Goal: Information Seeking & Learning: Learn about a topic

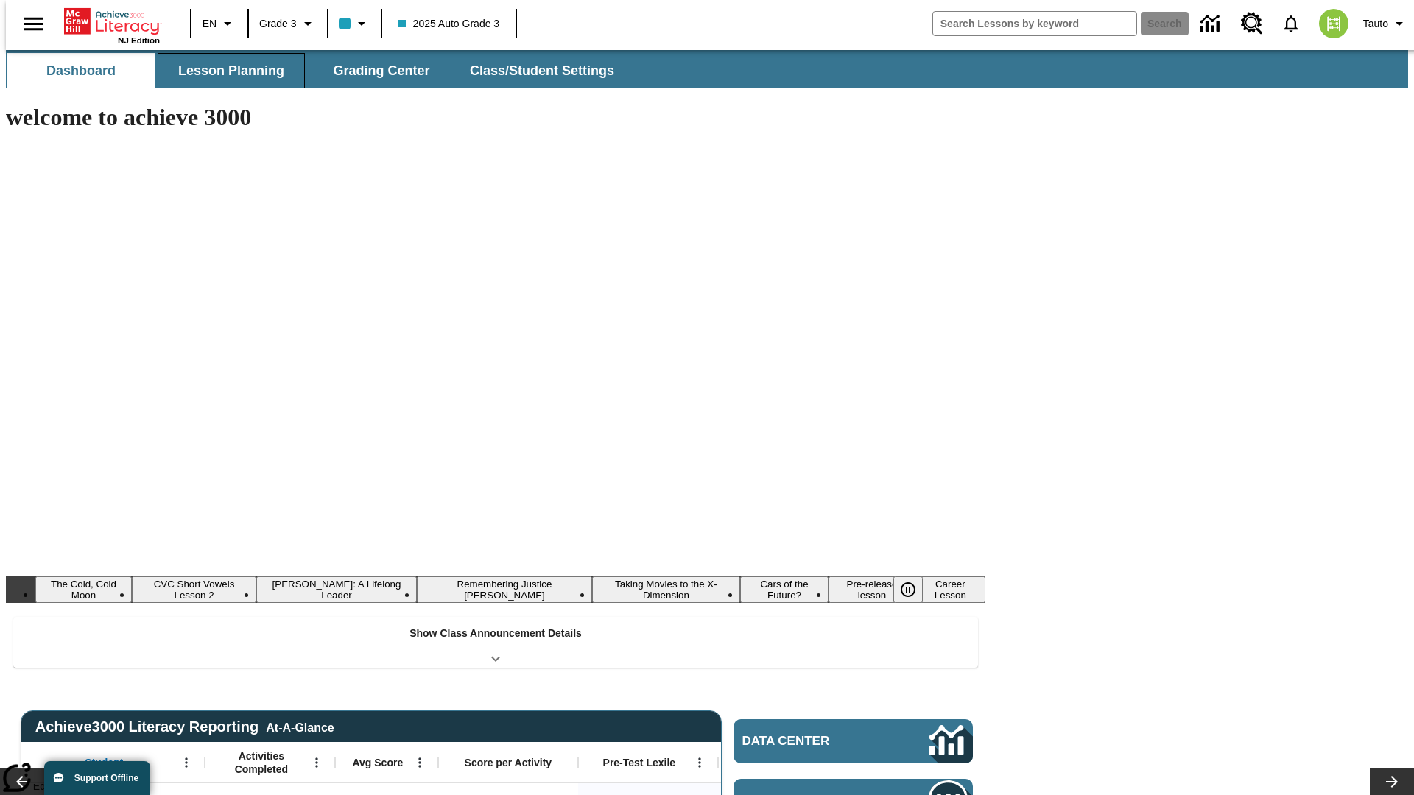
click at [225, 71] on button "Lesson Planning" at bounding box center [231, 70] width 147 height 35
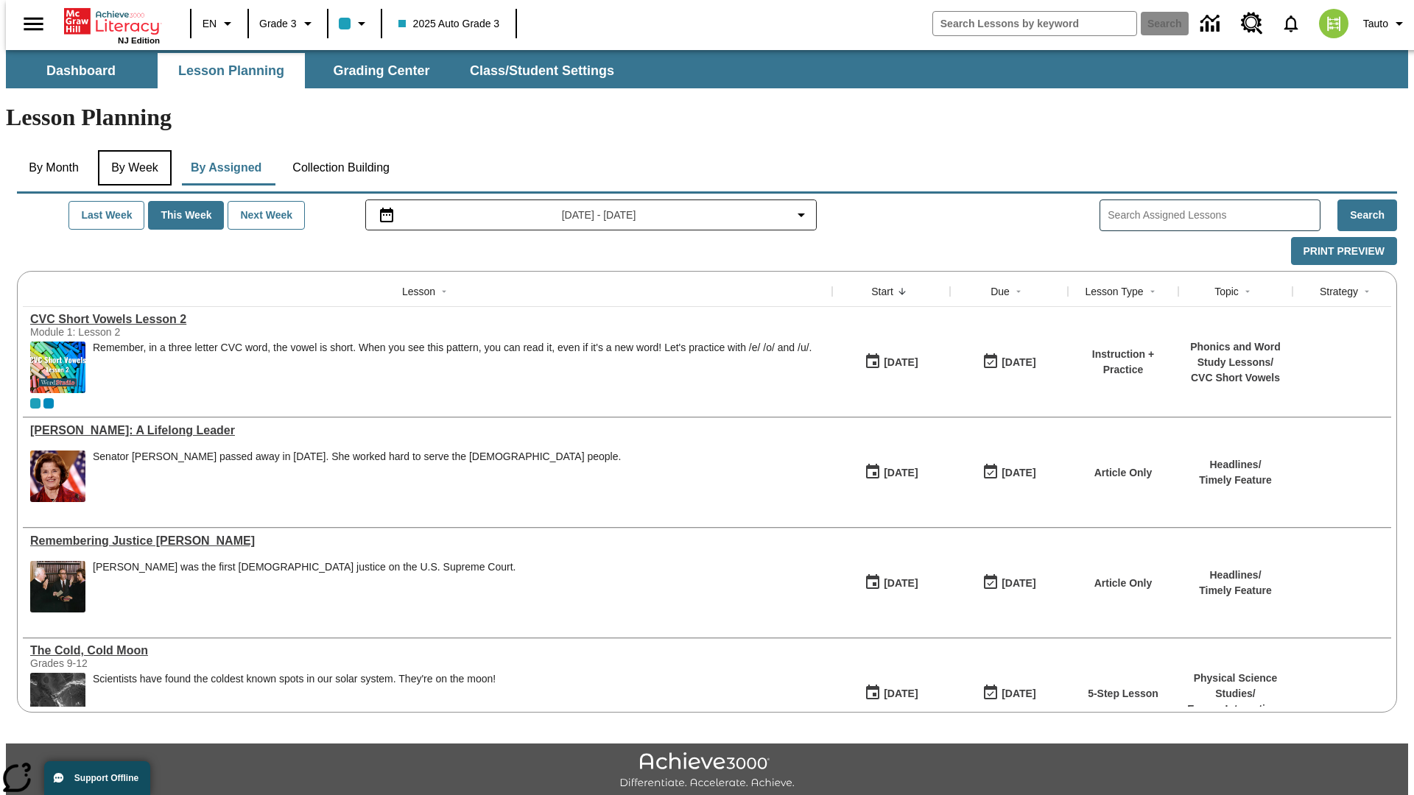
click at [132, 150] on button "By Week" at bounding box center [135, 167] width 74 height 35
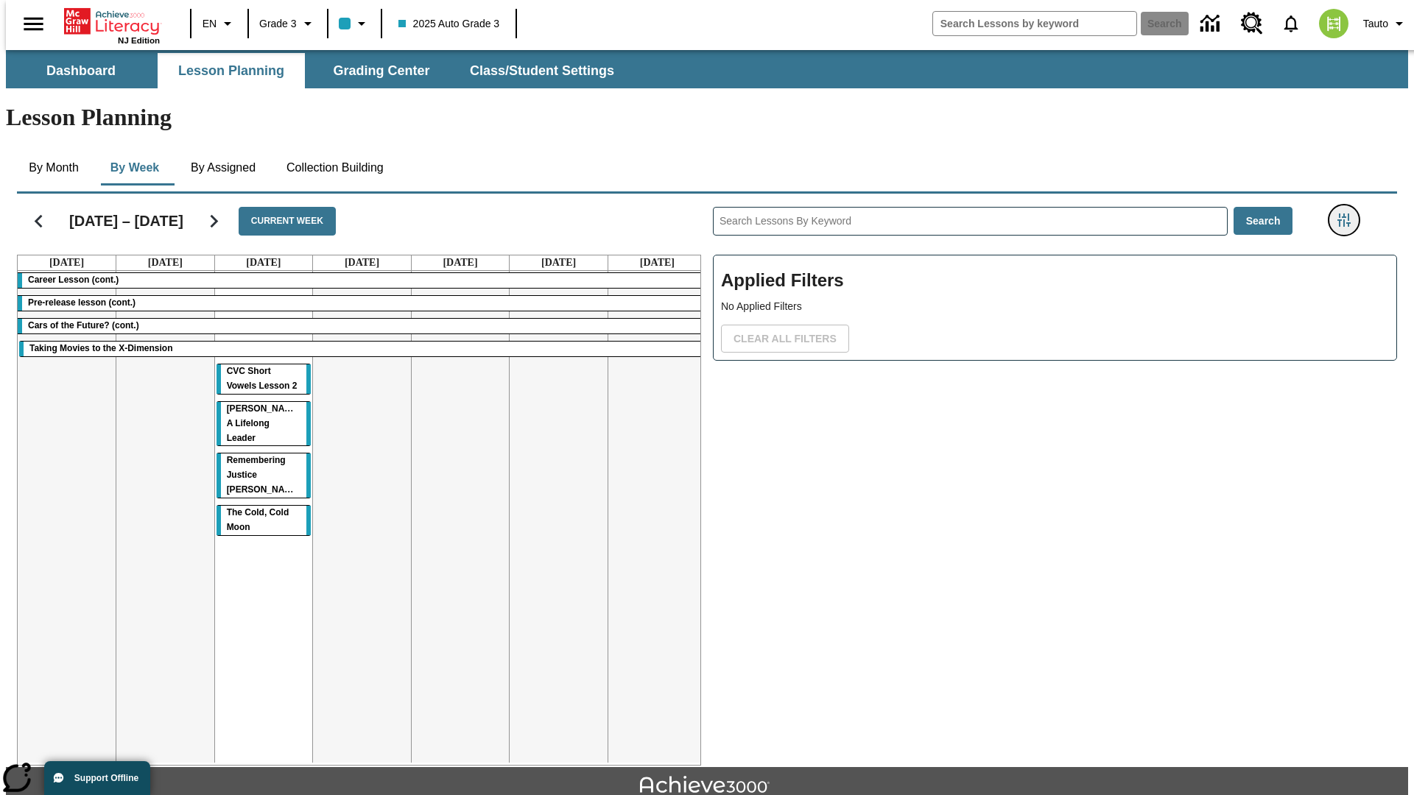
click at [1349, 214] on icon "Filters Side menu" at bounding box center [1343, 220] width 13 height 13
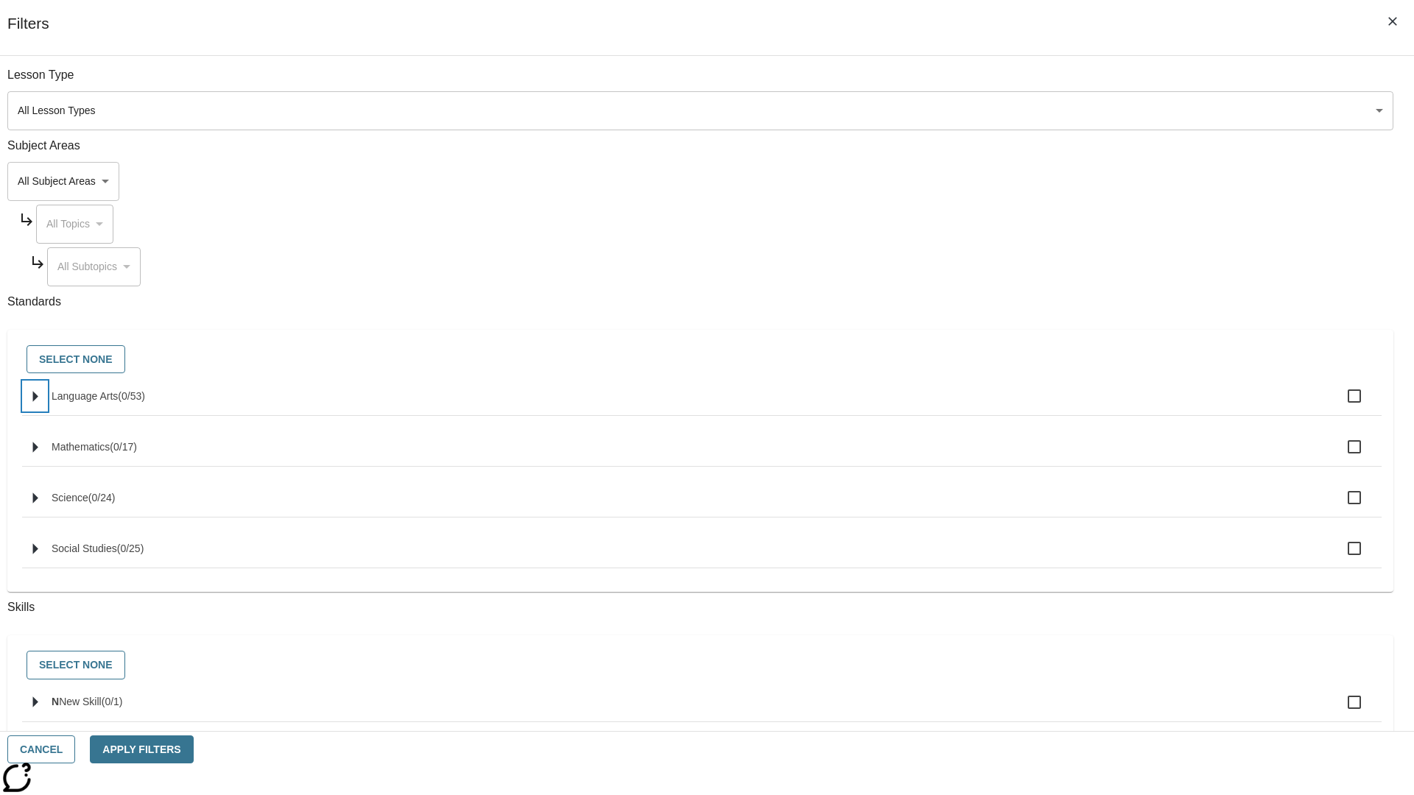
click at [38, 402] on icon "Select standards" at bounding box center [35, 396] width 5 height 11
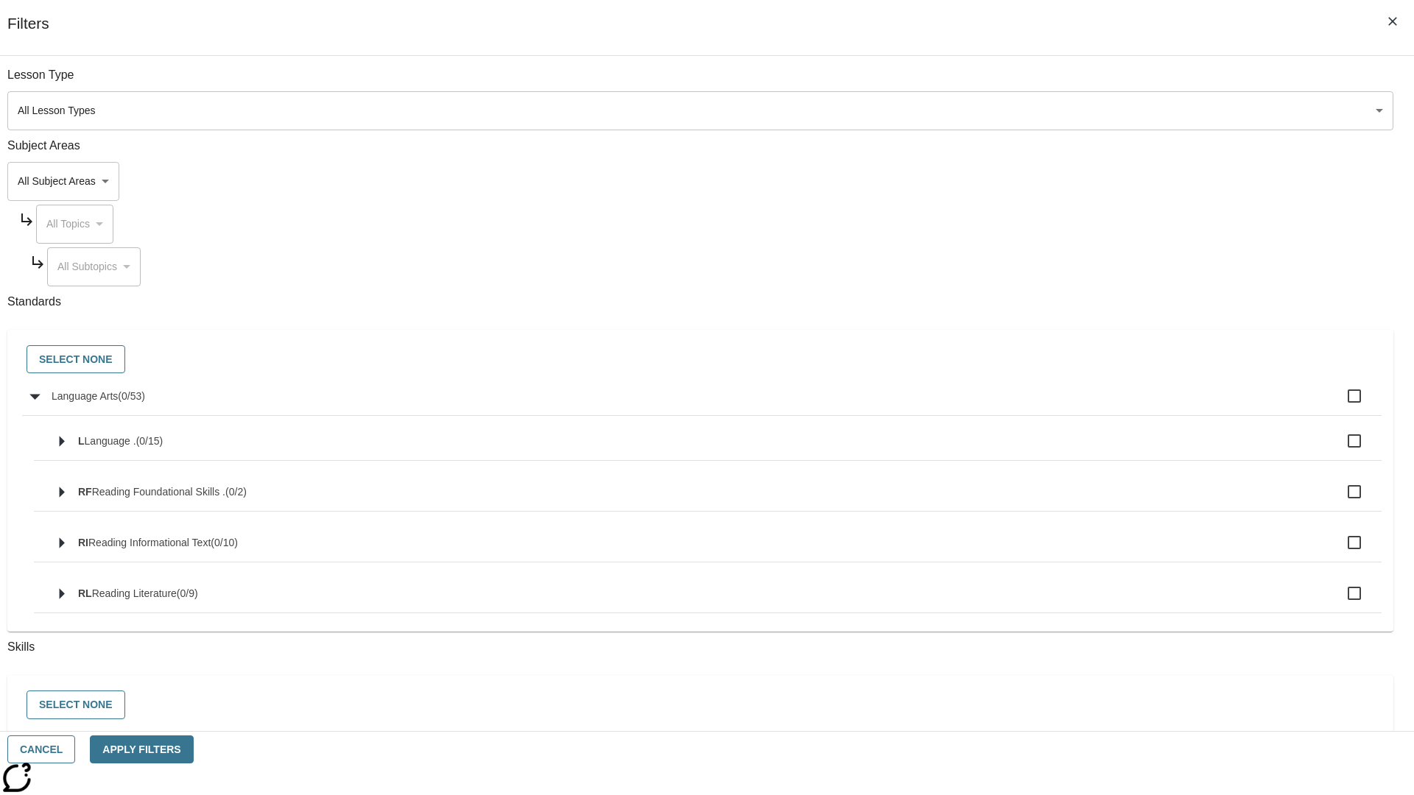
click at [1071, 404] on label "Language Arts ( 0 / 53 )" at bounding box center [711, 396] width 1318 height 31
click at [1339, 404] on input "Language Arts ( 0 / 53 )" at bounding box center [1354, 396] width 31 height 31
checkbox input "true"
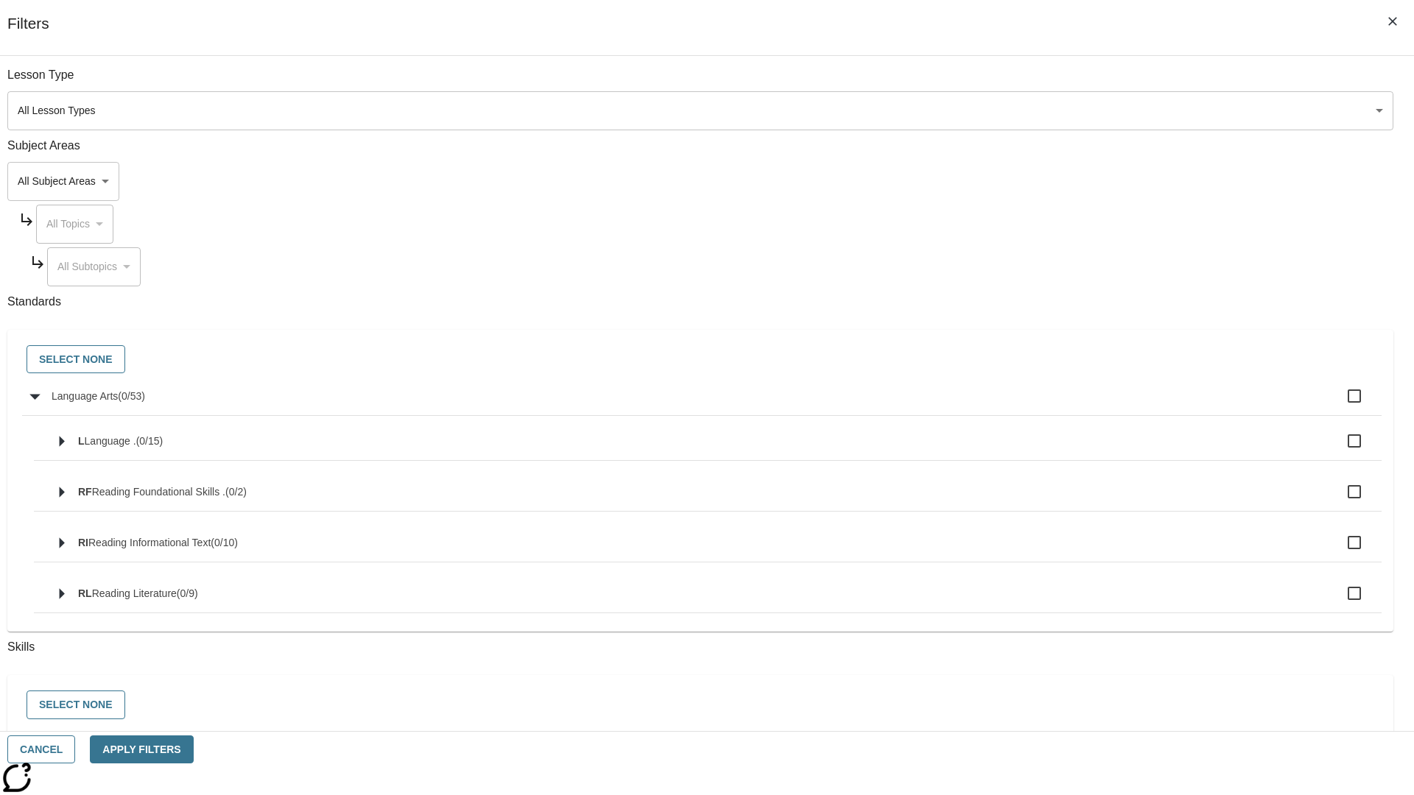
checkbox input "true"
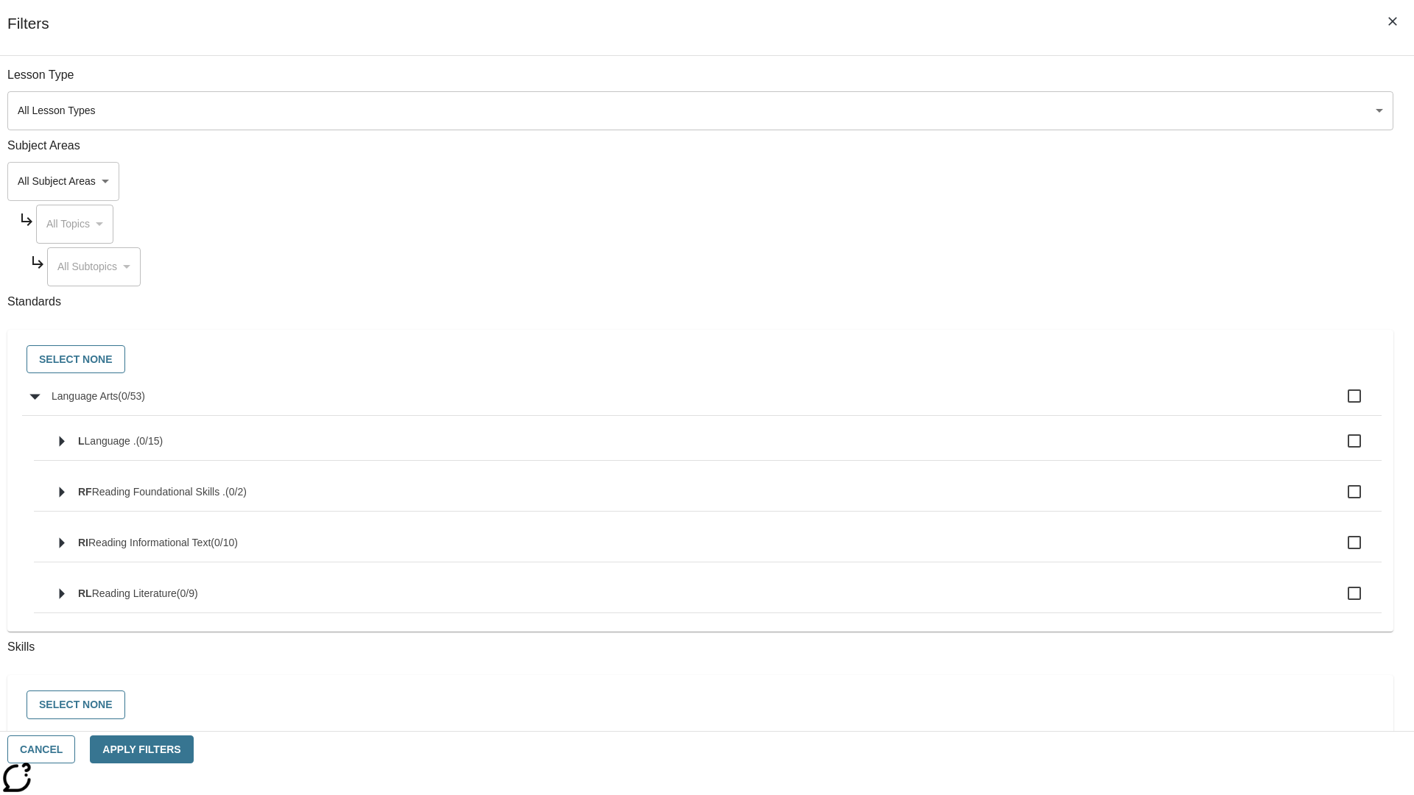
checkbox input "true"
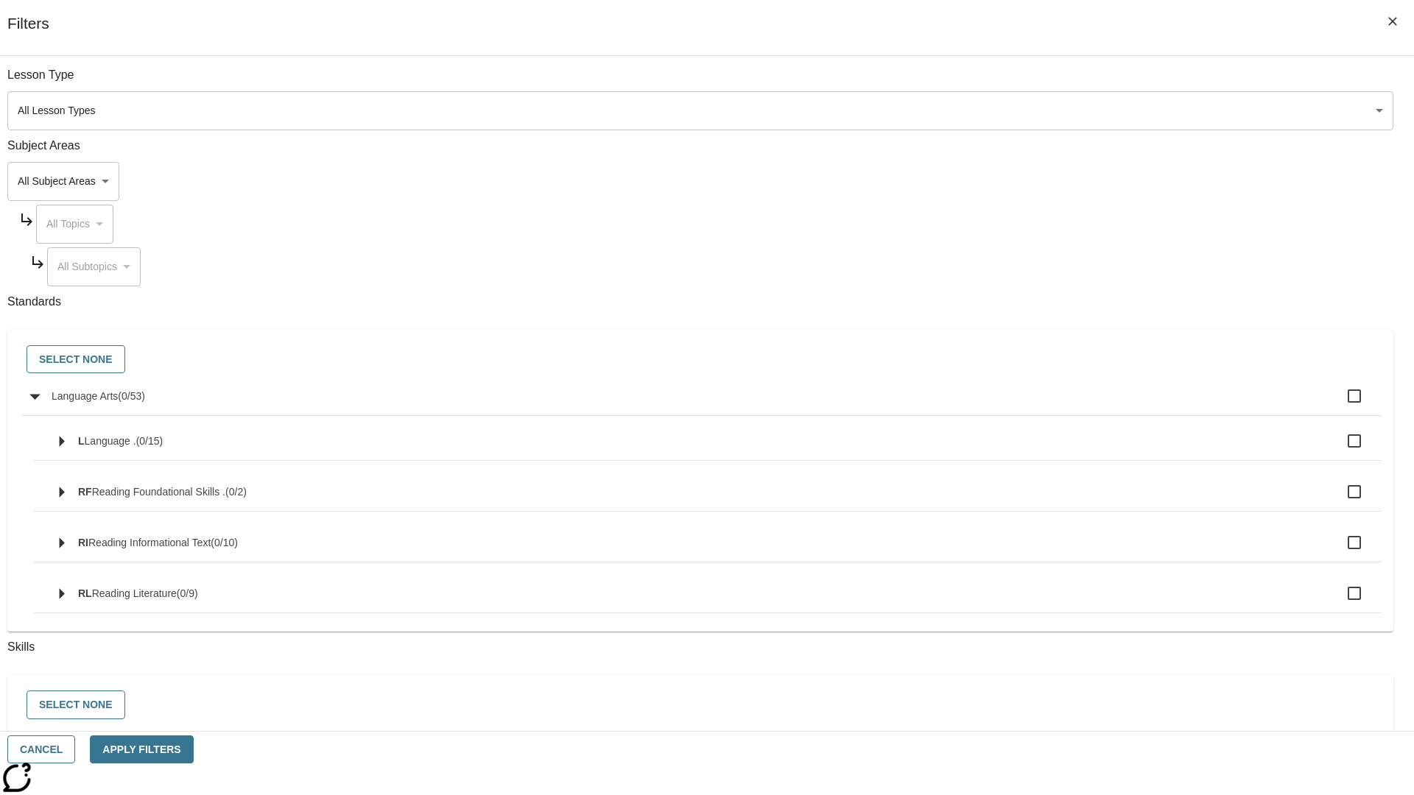
checkbox input "true"
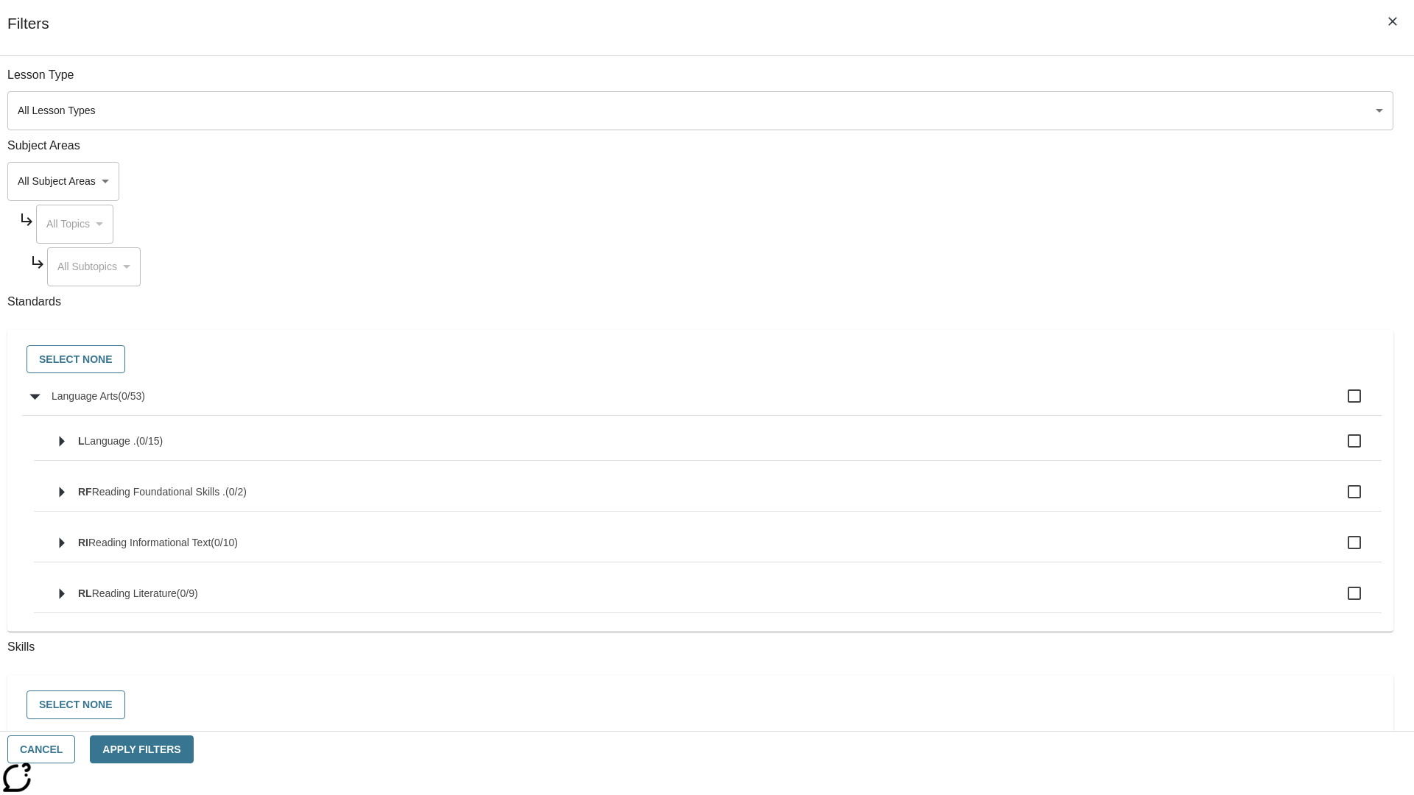
checkbox input "true"
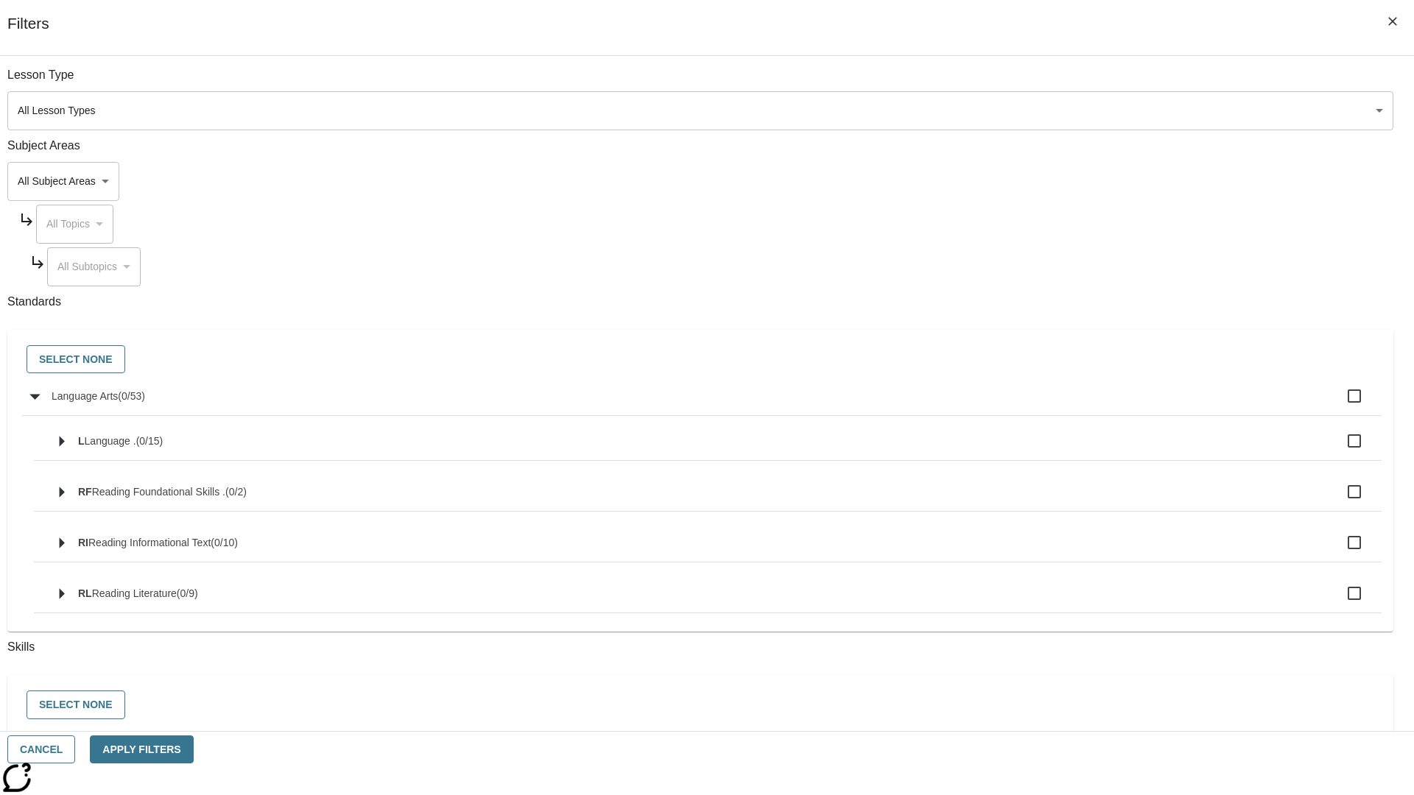
checkbox input "true"
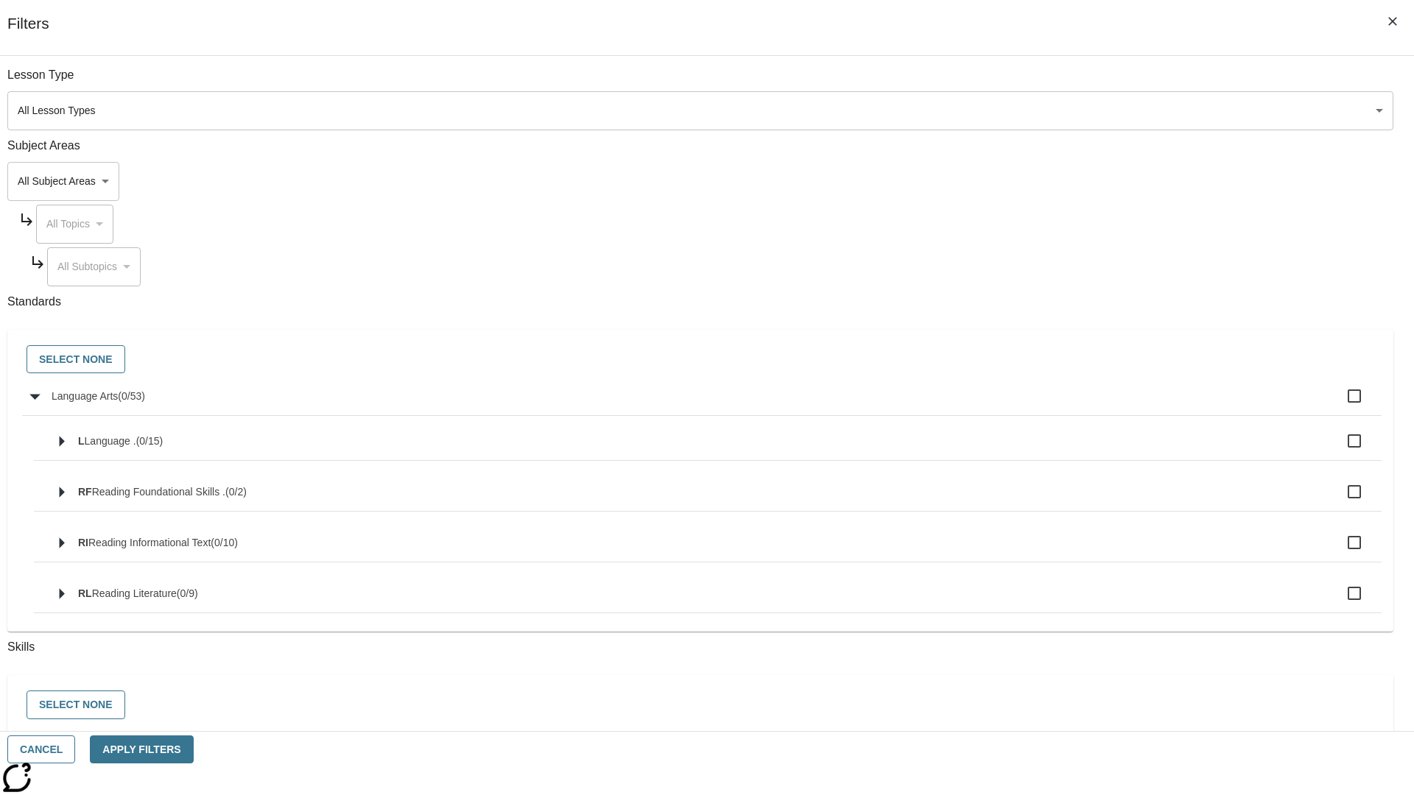
checkbox input "true"
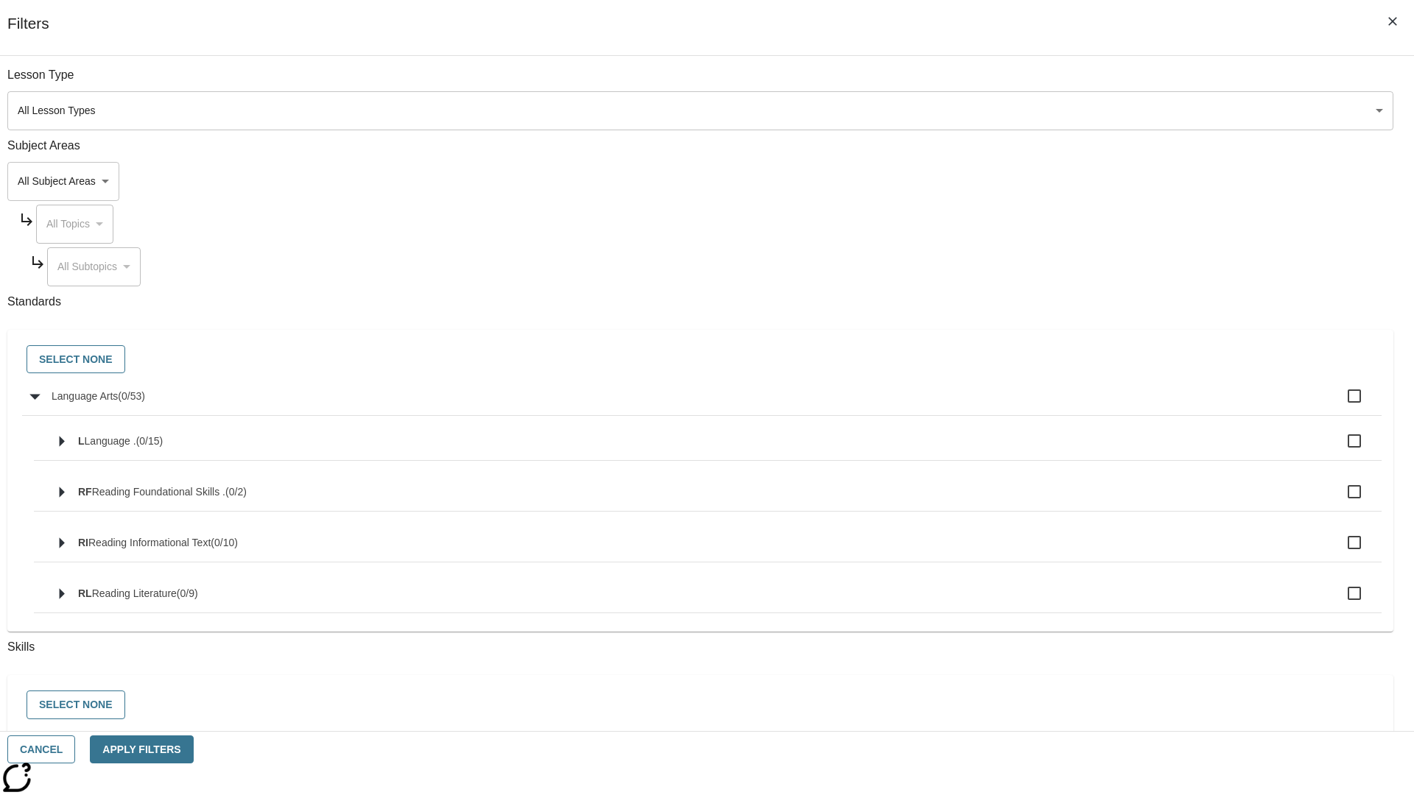
checkbox input "true"
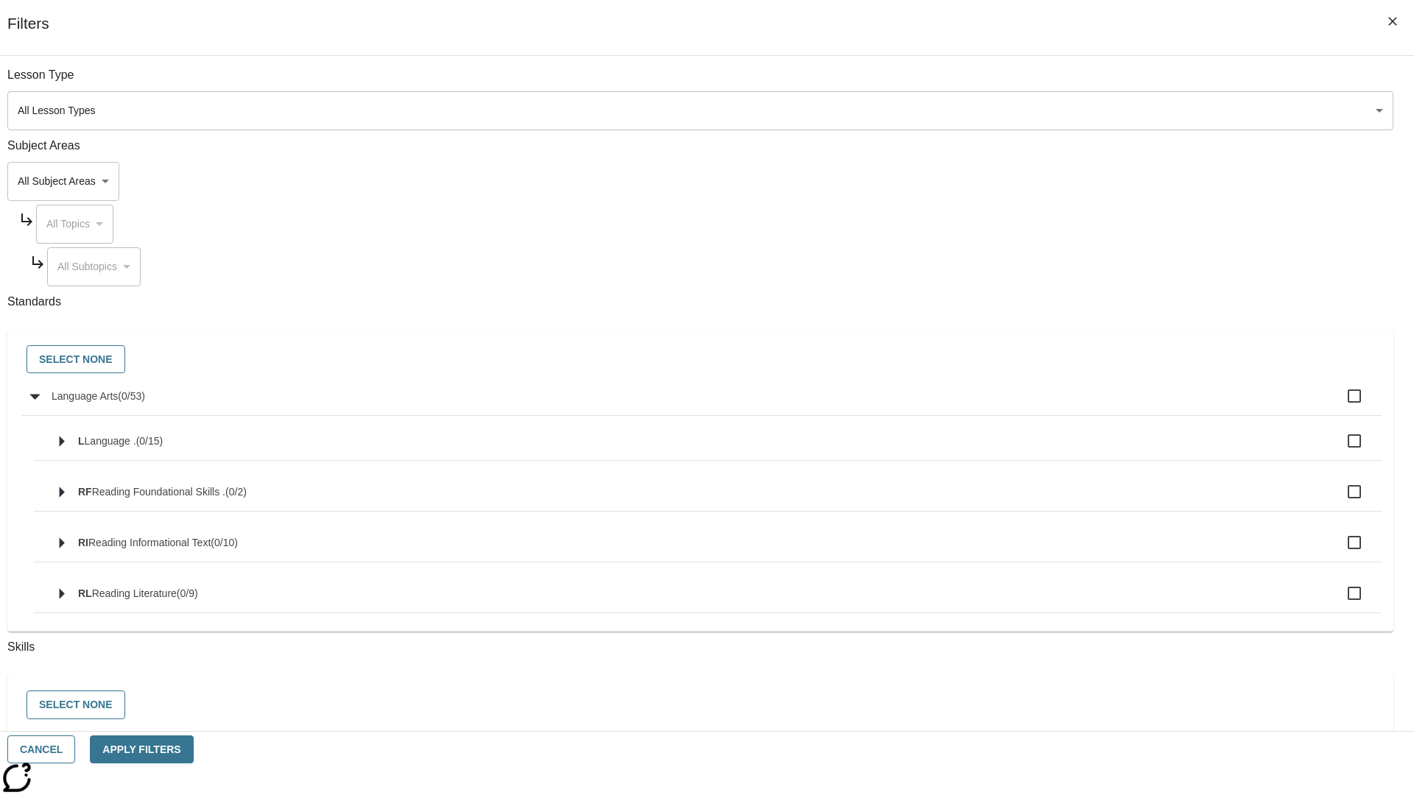
checkbox input "true"
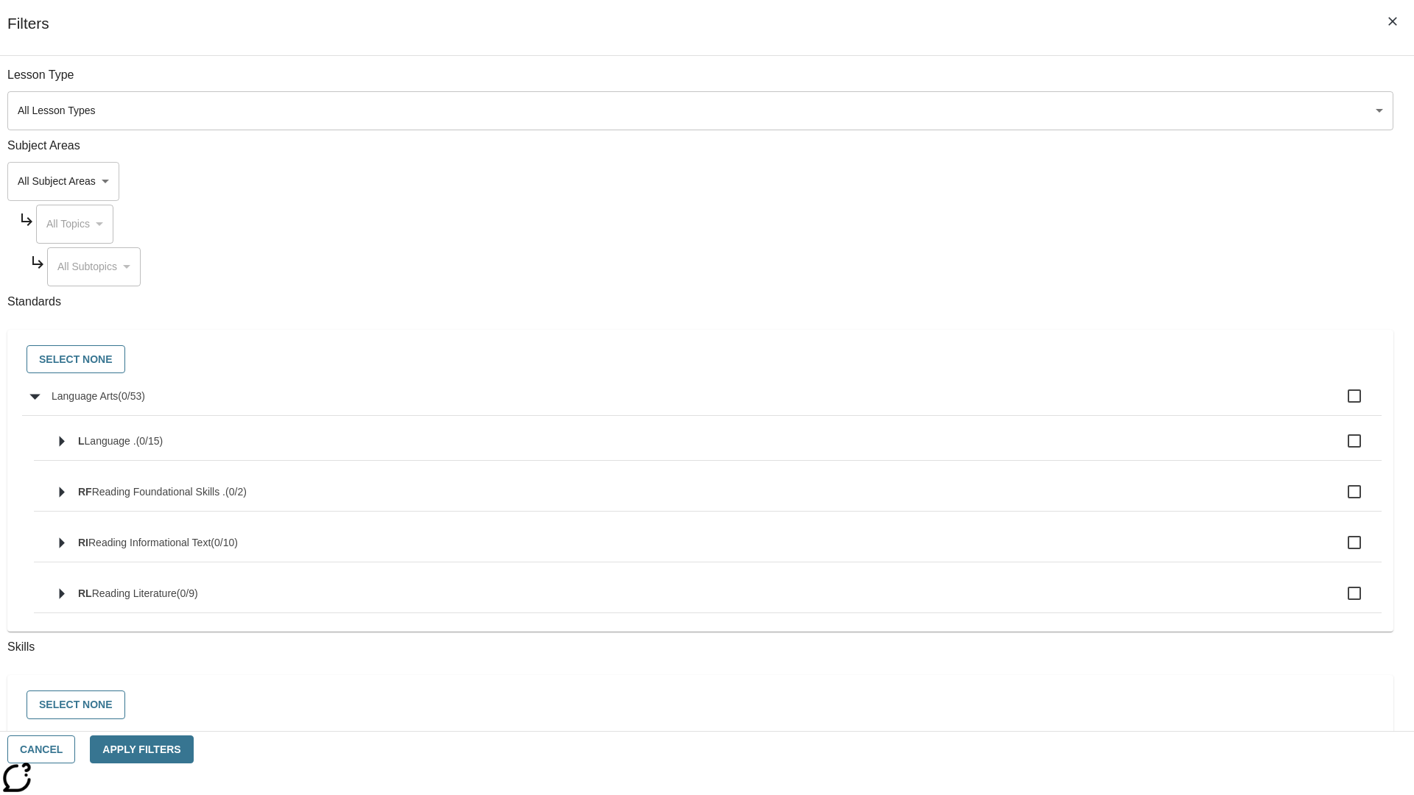
checkbox input "true"
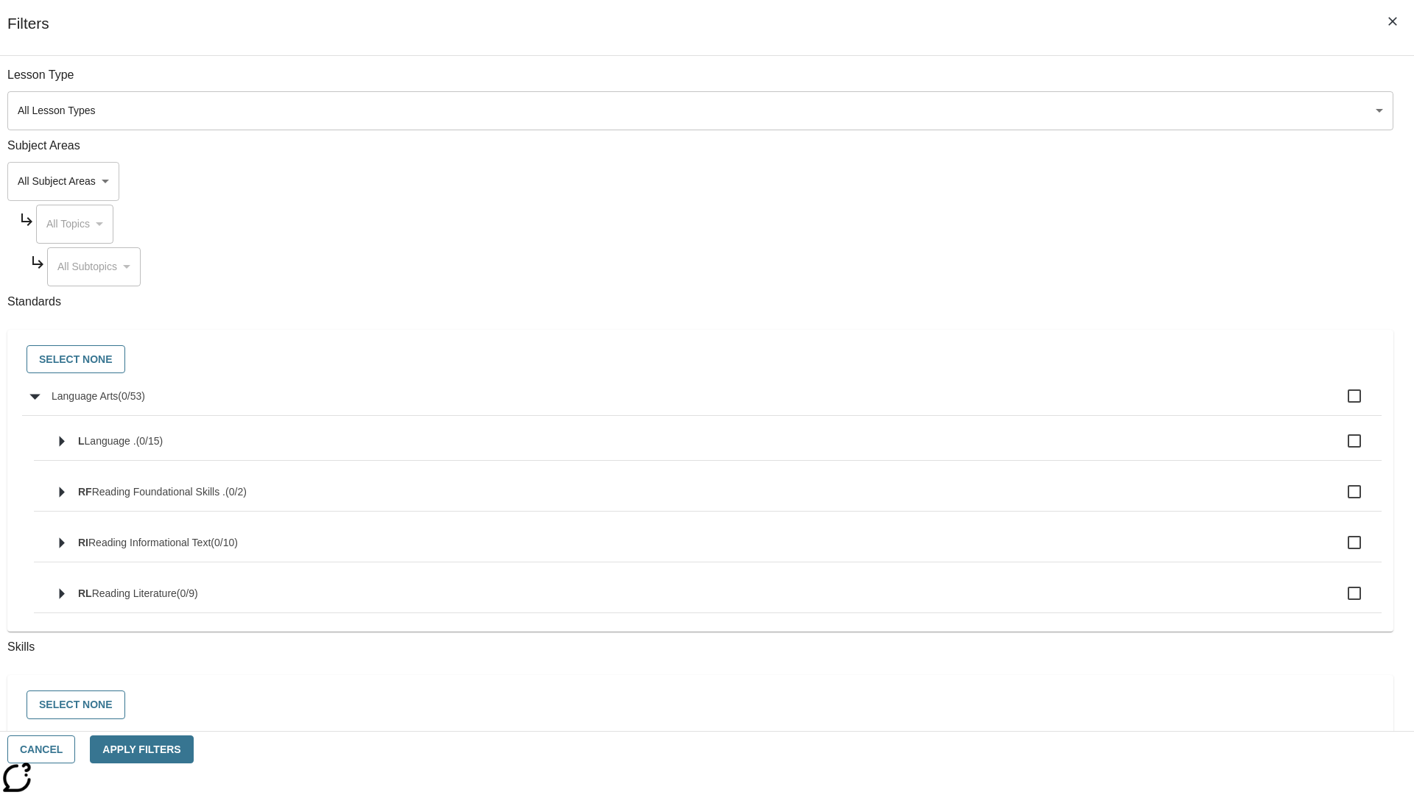
checkbox input "true"
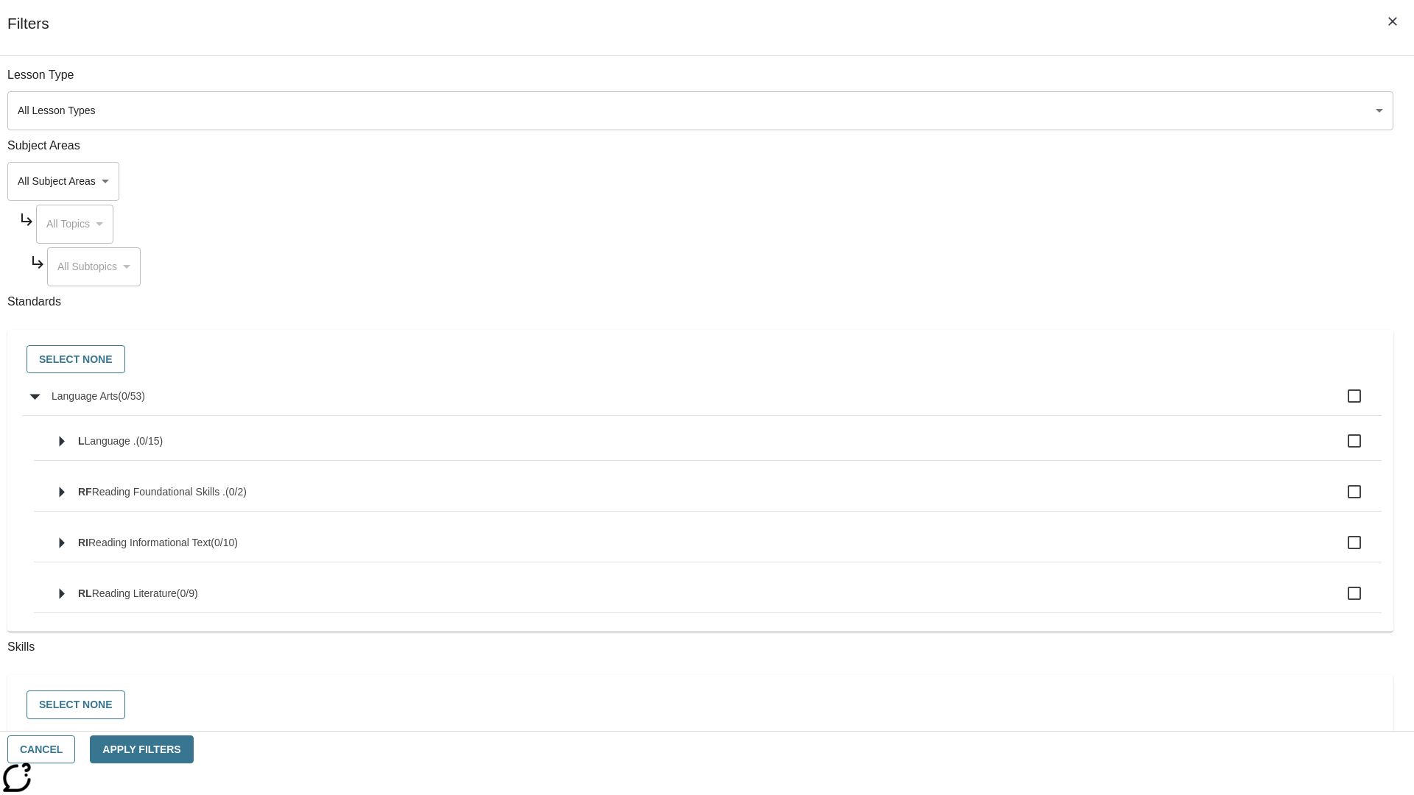
checkbox input "true"
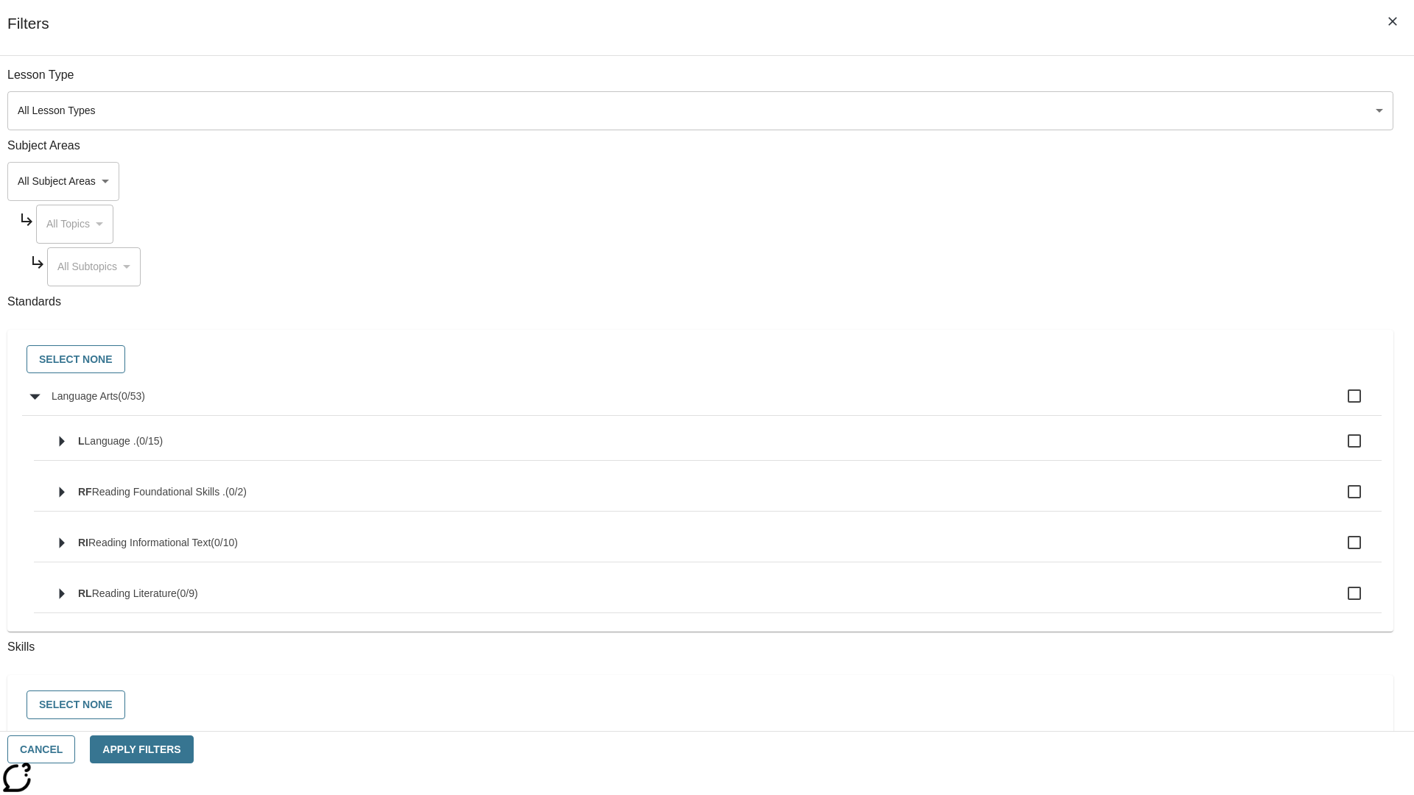
checkbox input "true"
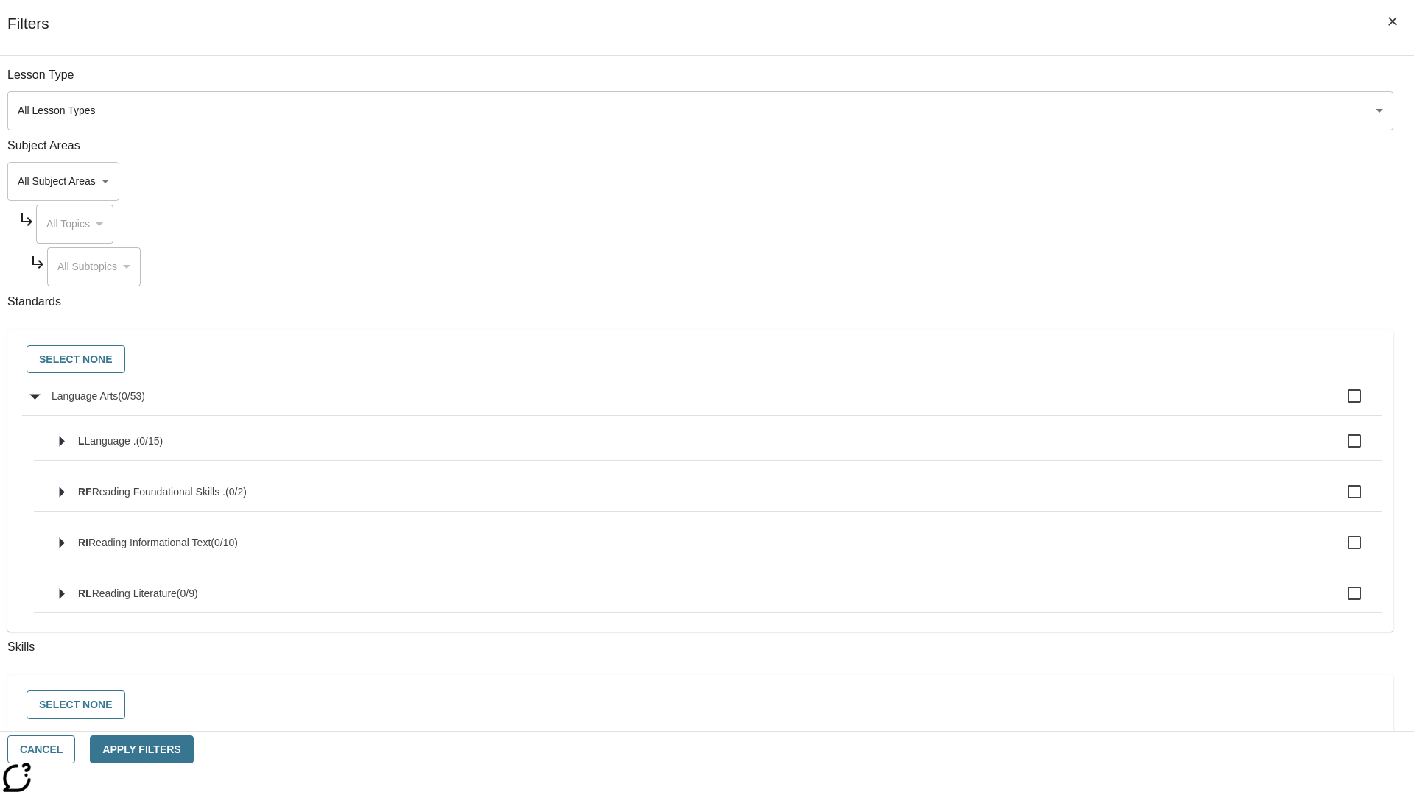
checkbox input "true"
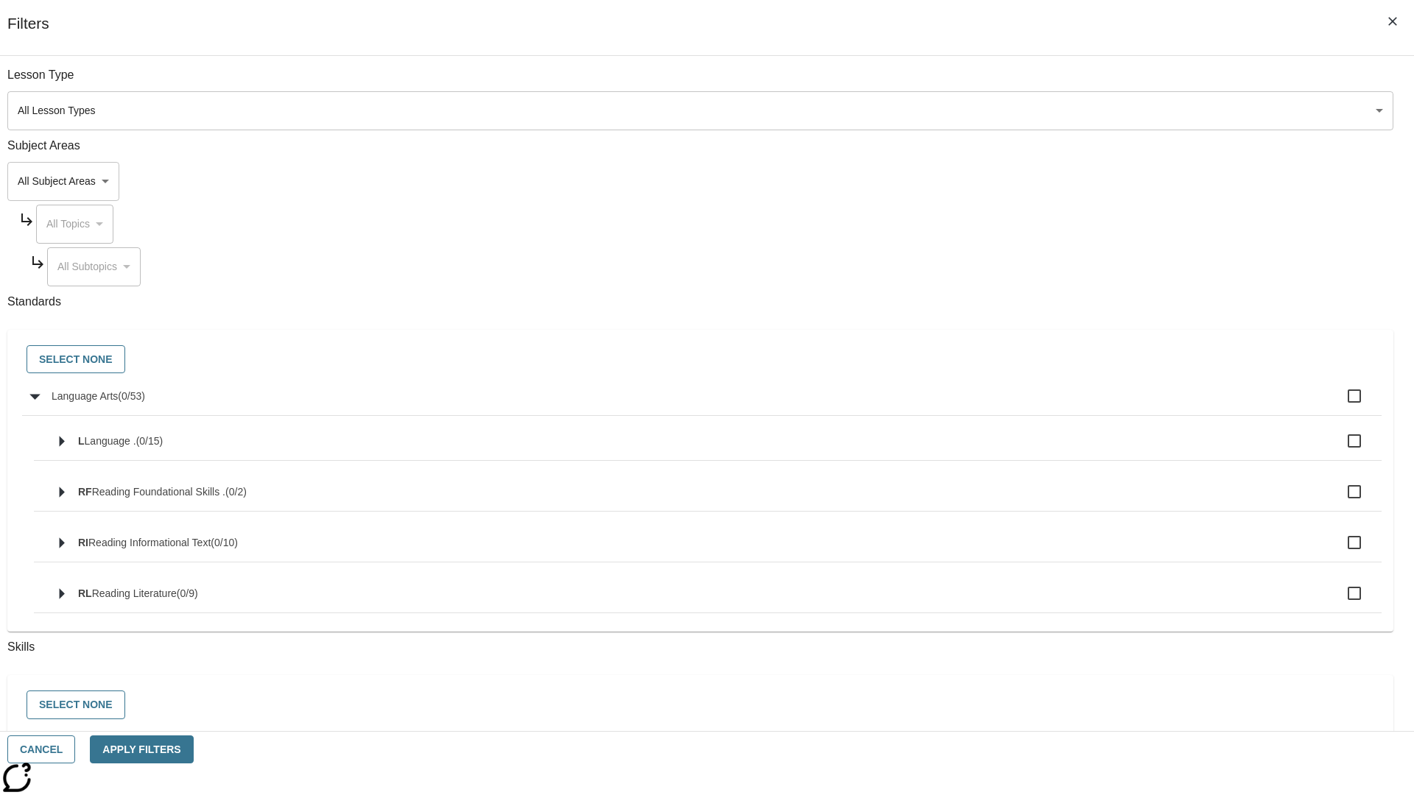
checkbox input "true"
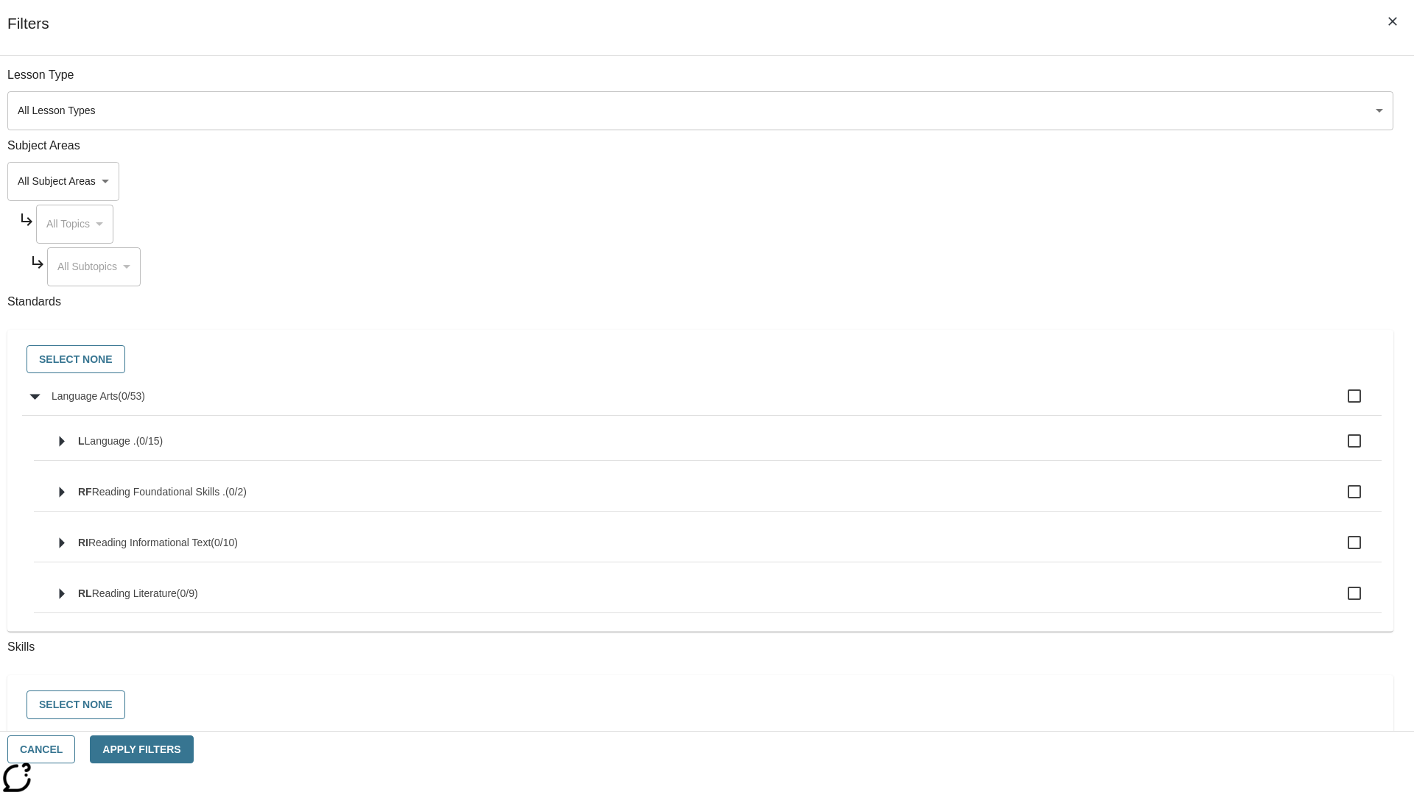
checkbox input "true"
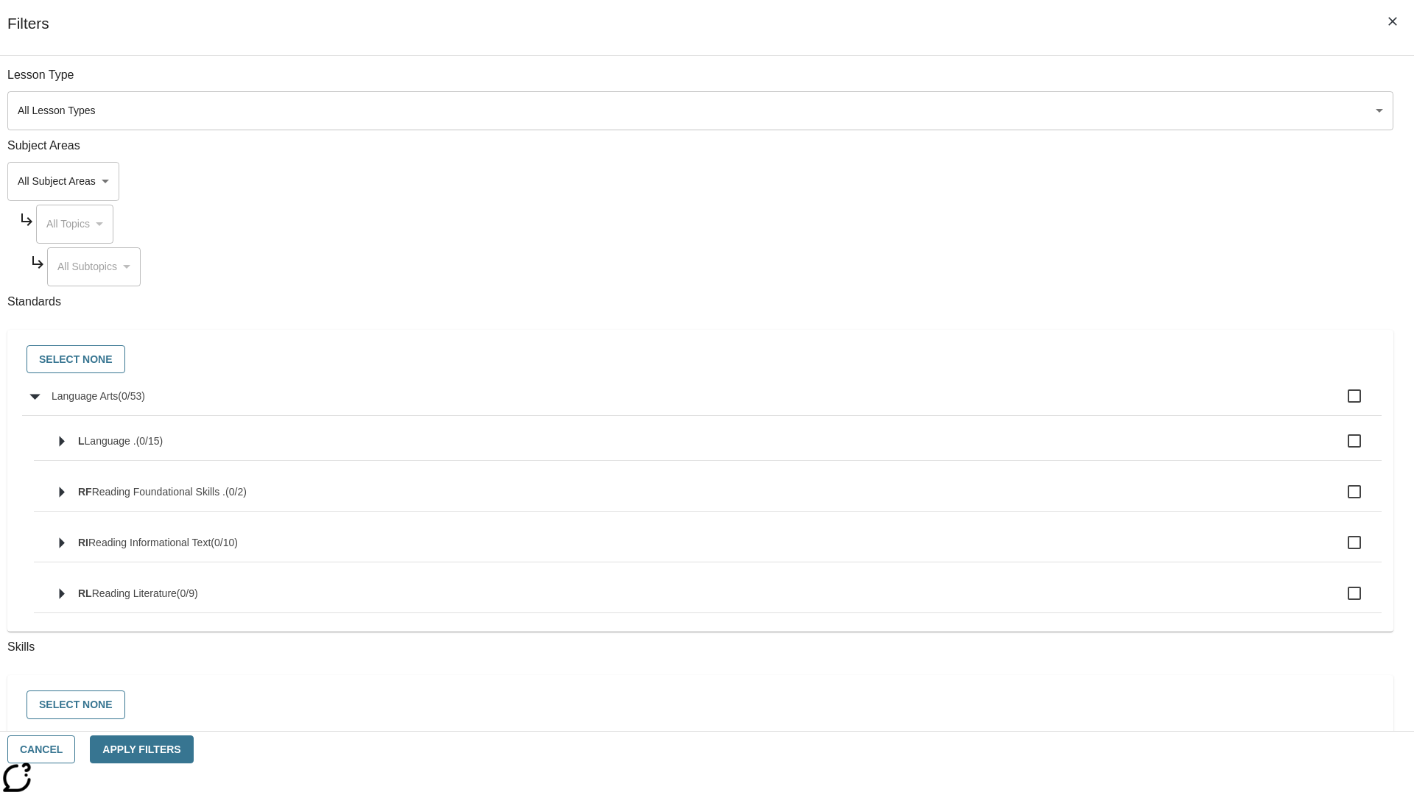
checkbox input "true"
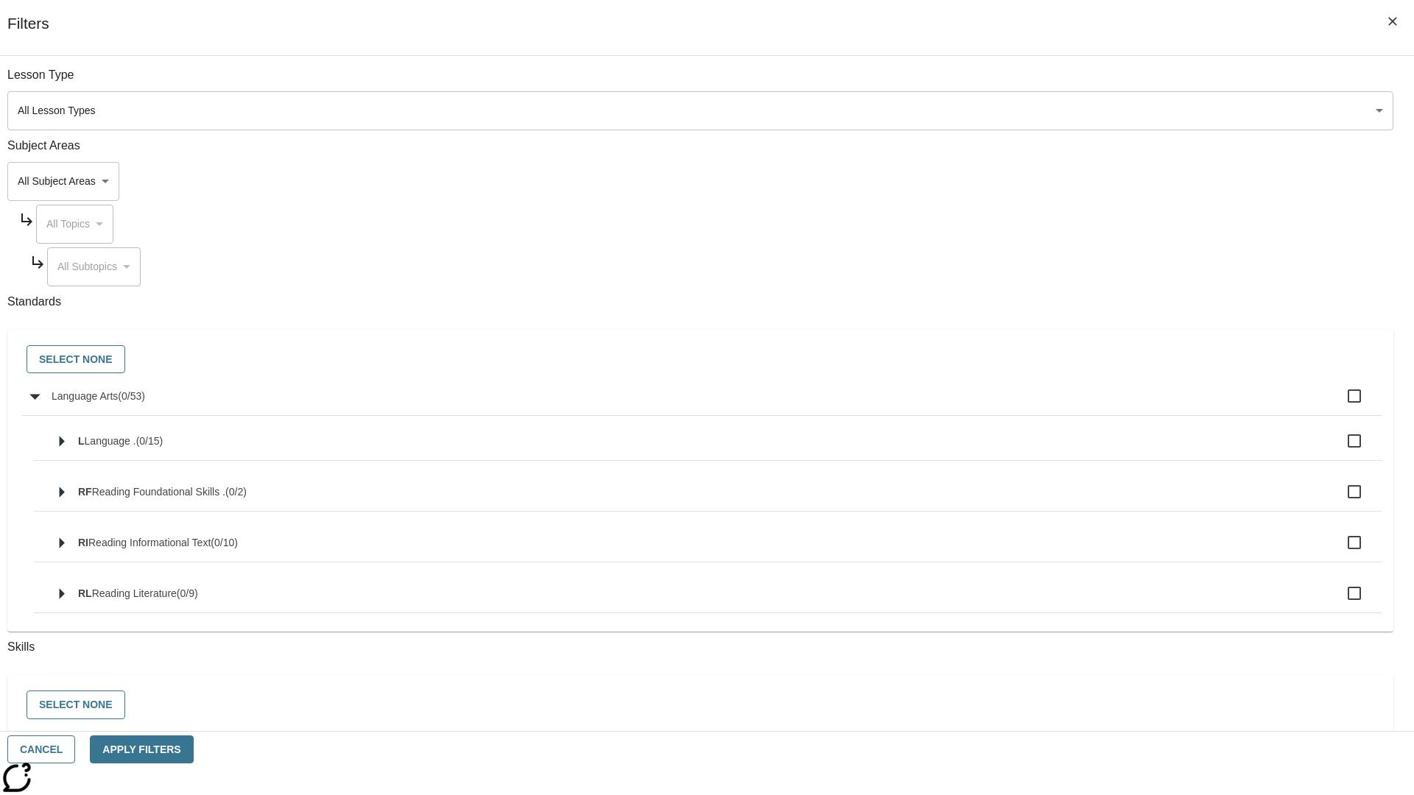
checkbox input "true"
click at [125, 360] on button "Select None" at bounding box center [76, 359] width 99 height 29
checkbox input "false"
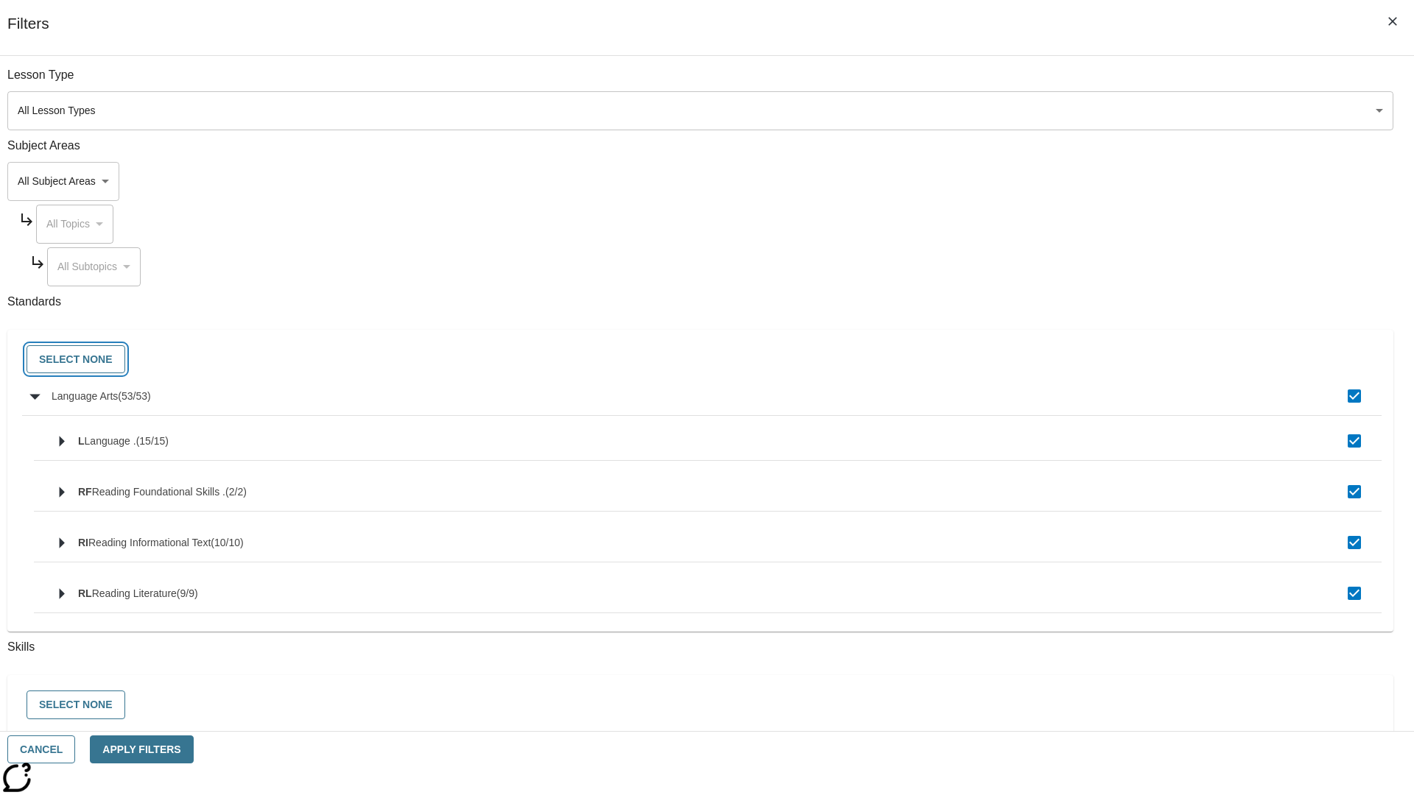
checkbox input "false"
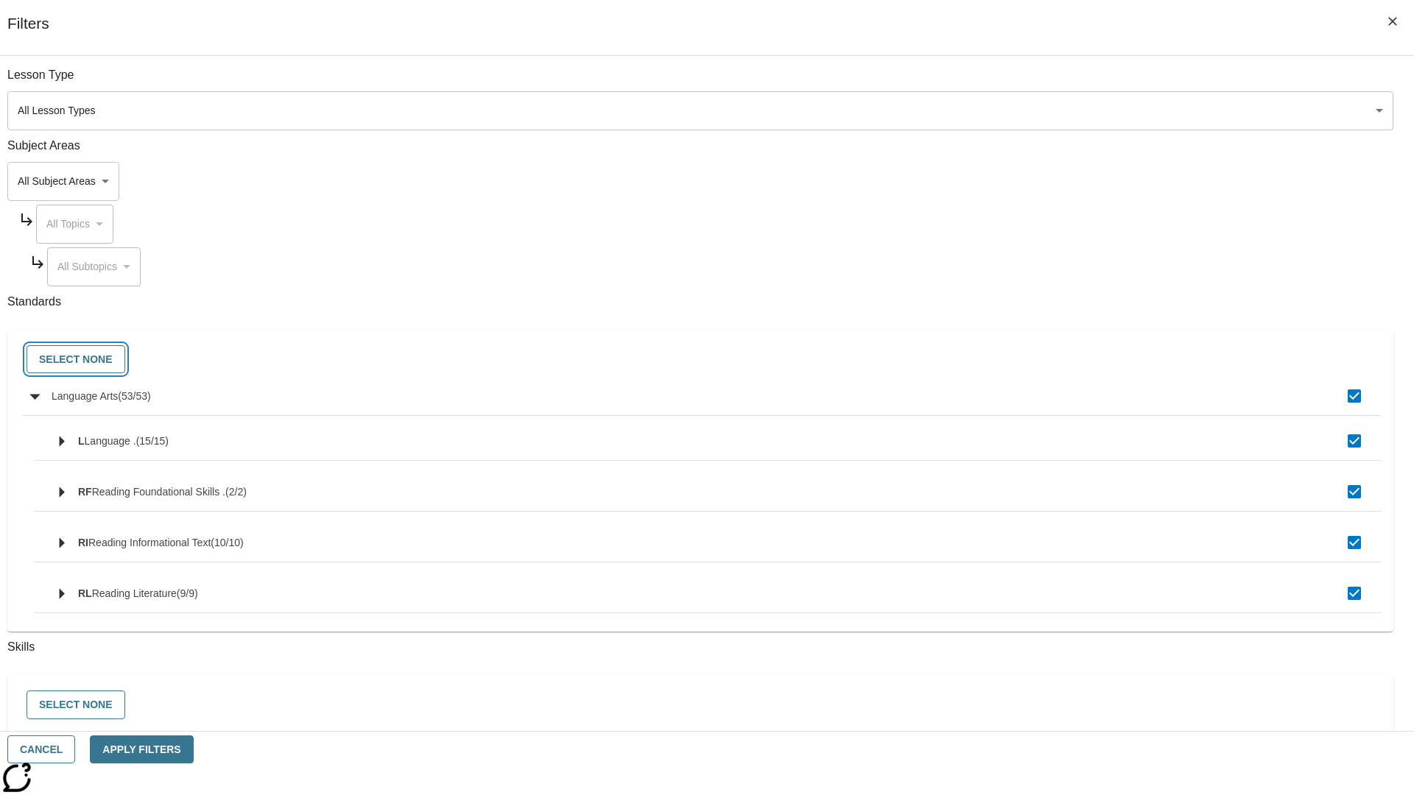
checkbox input "false"
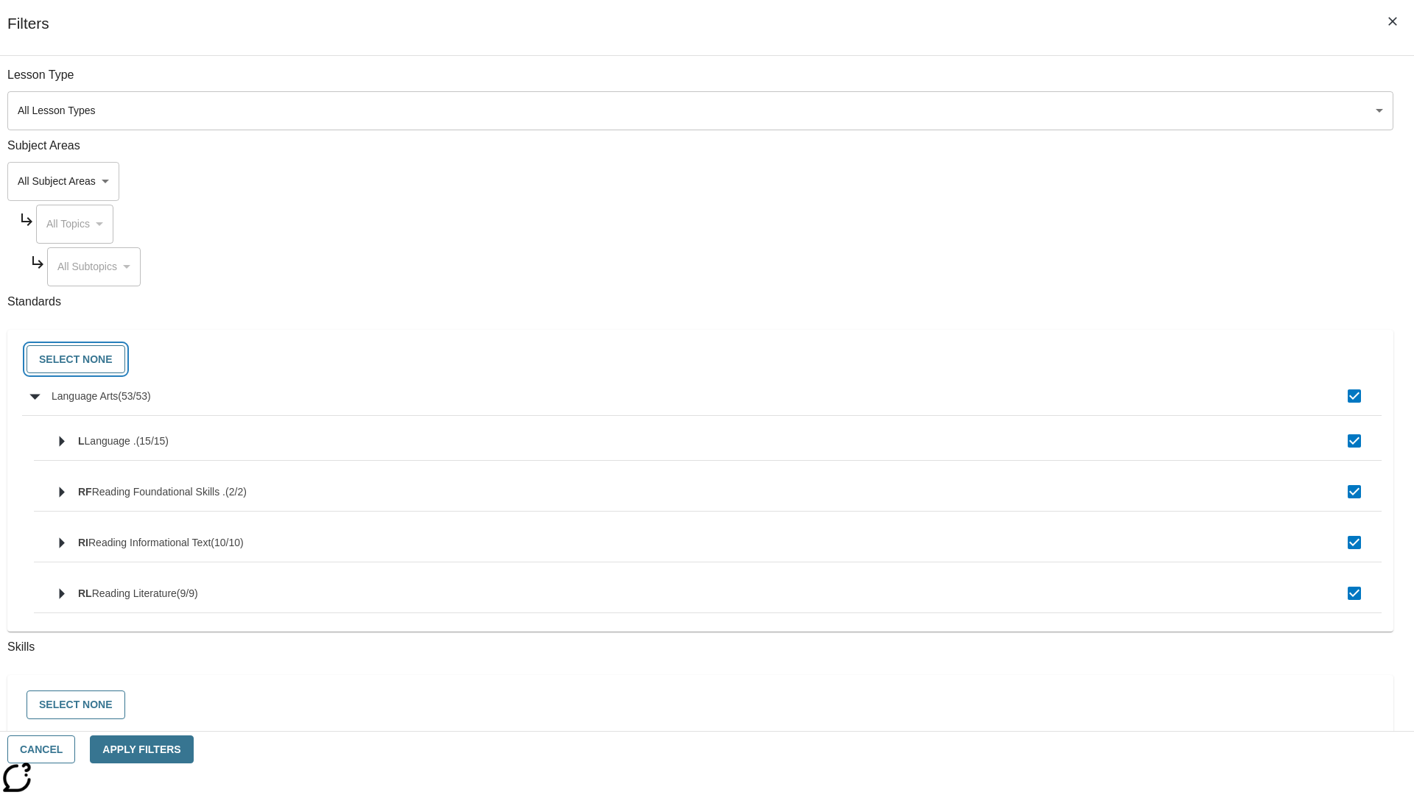
checkbox input "false"
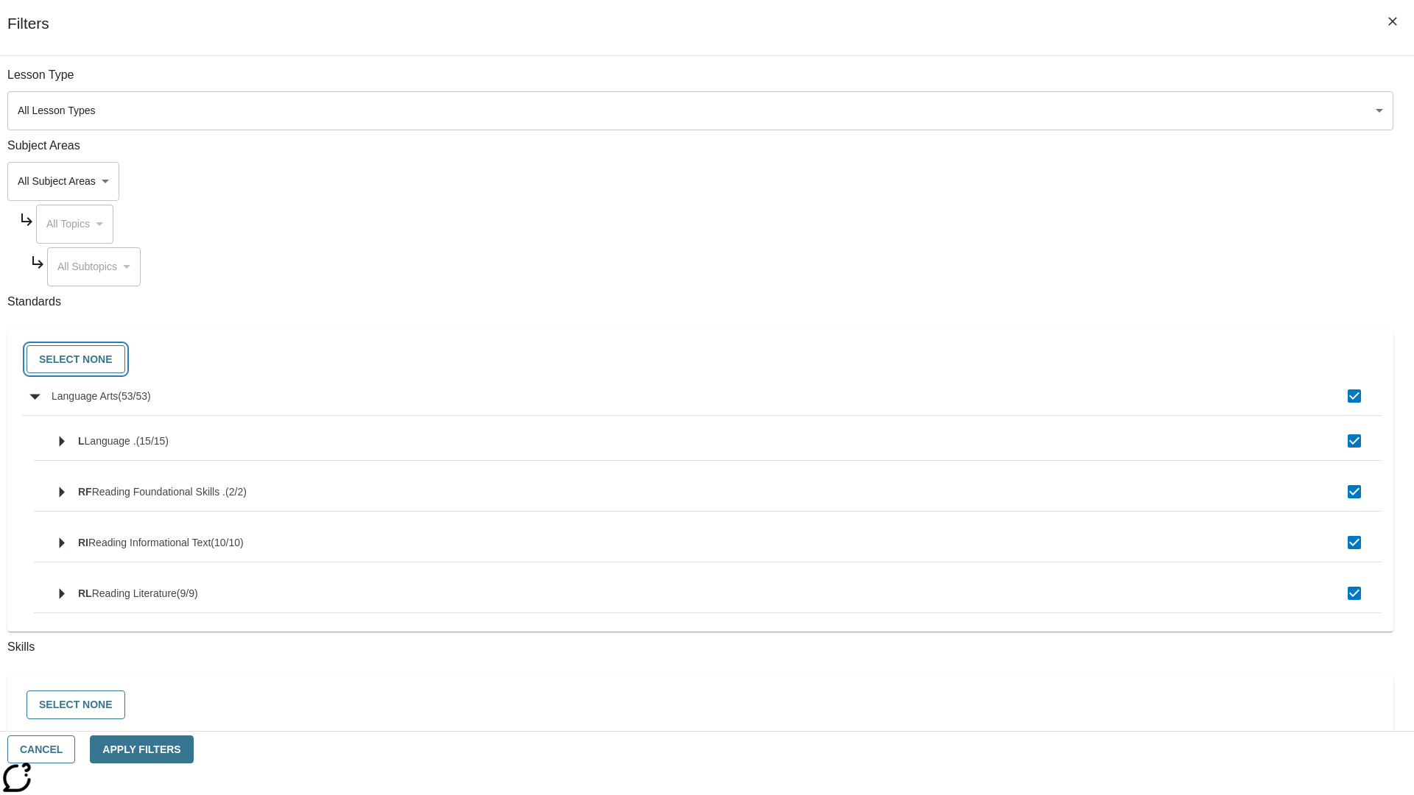
checkbox input "false"
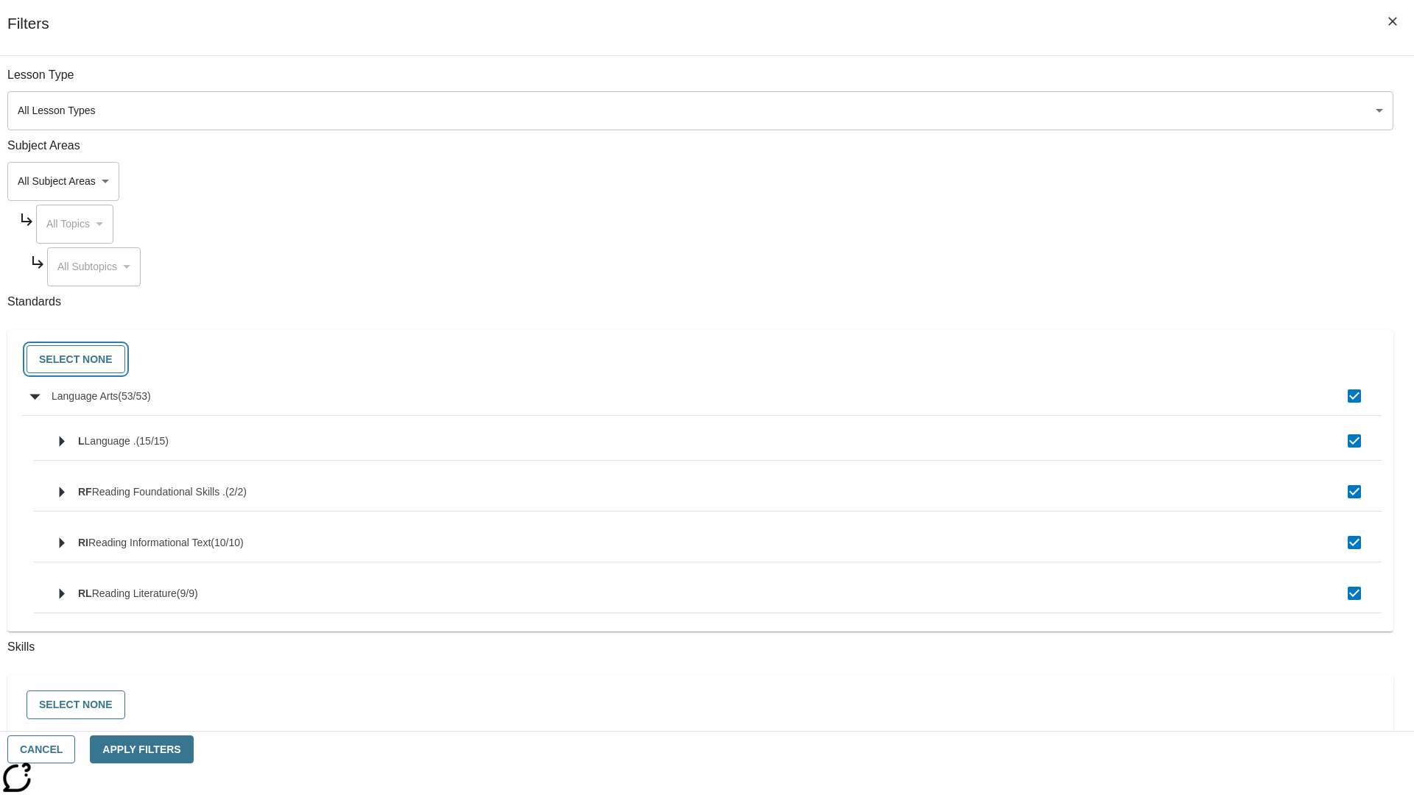
checkbox input "false"
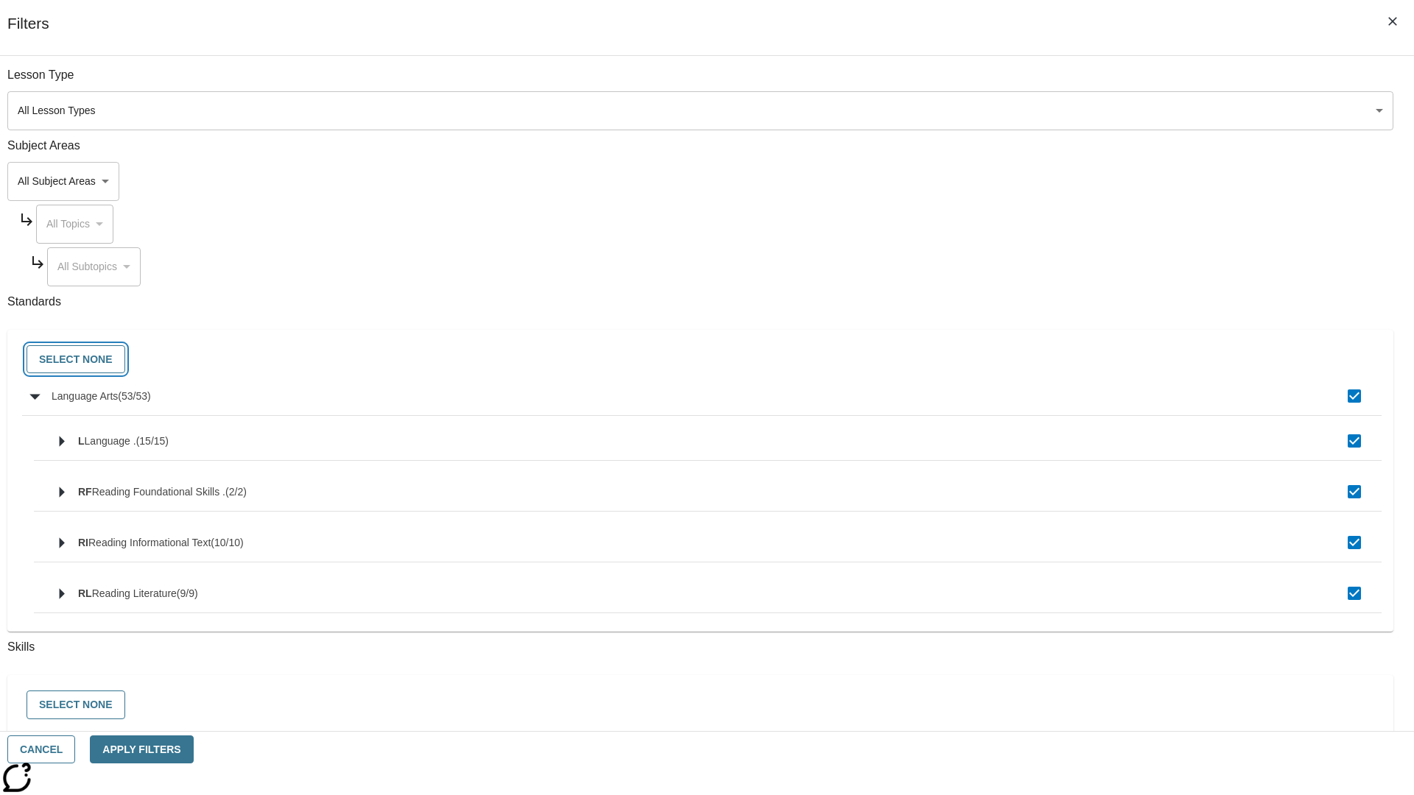
checkbox input "false"
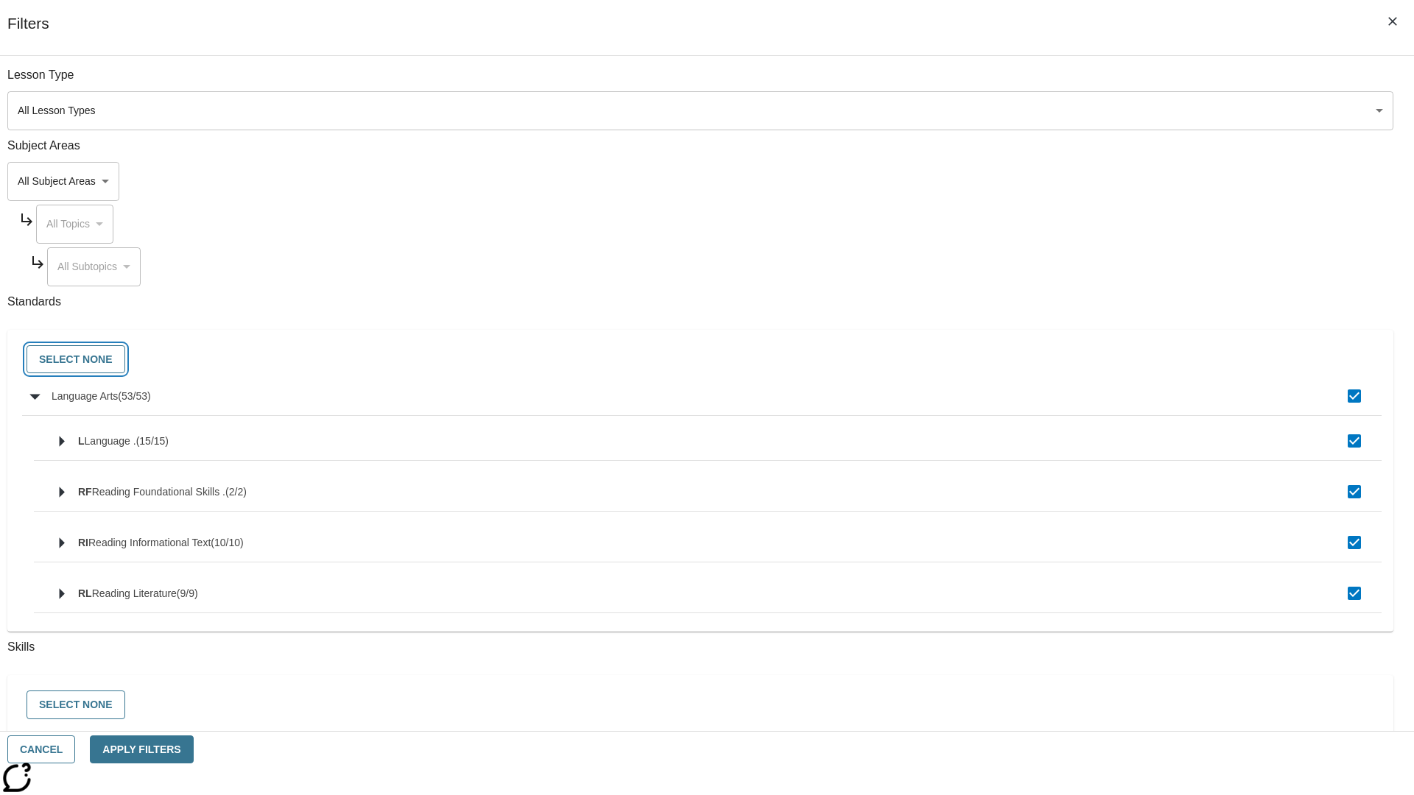
checkbox input "false"
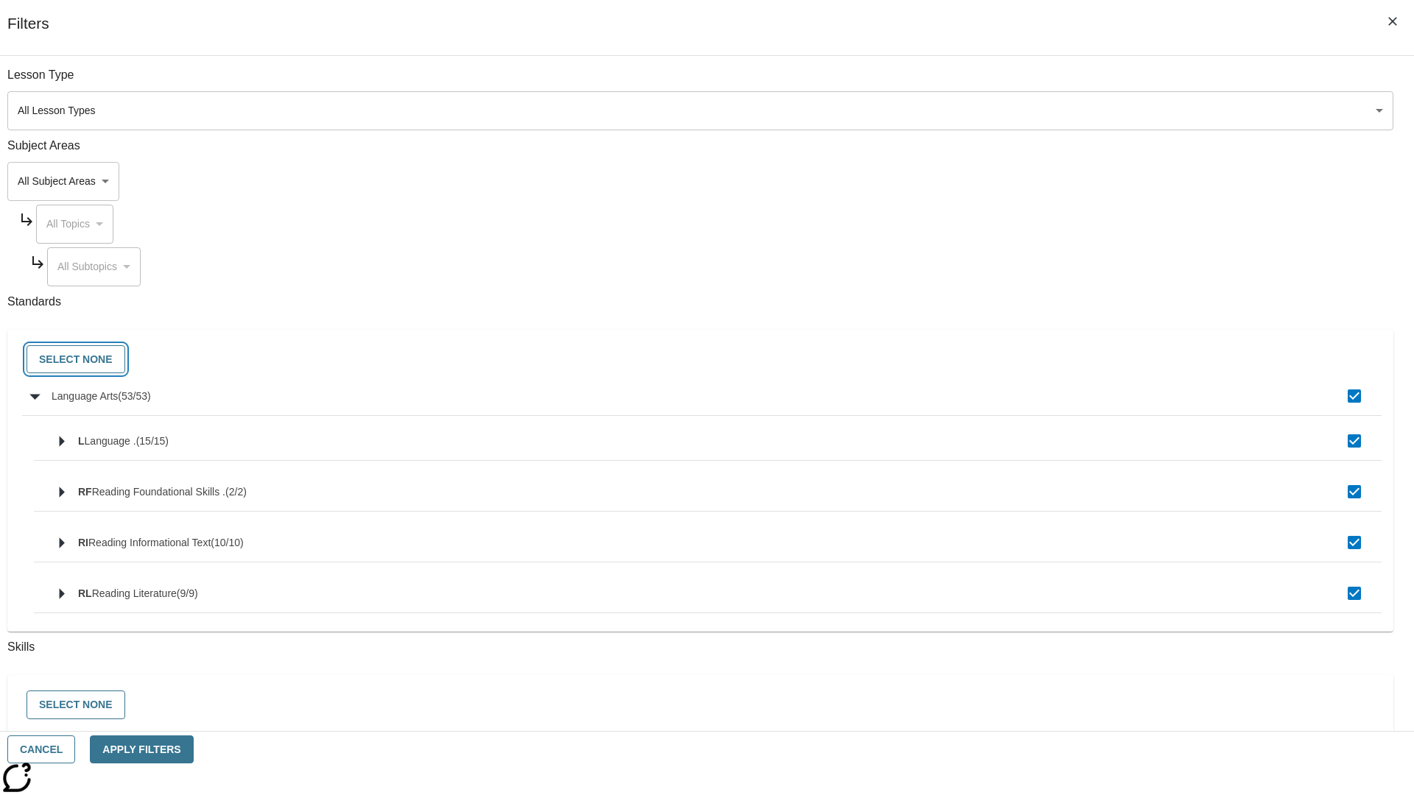
checkbox input "false"
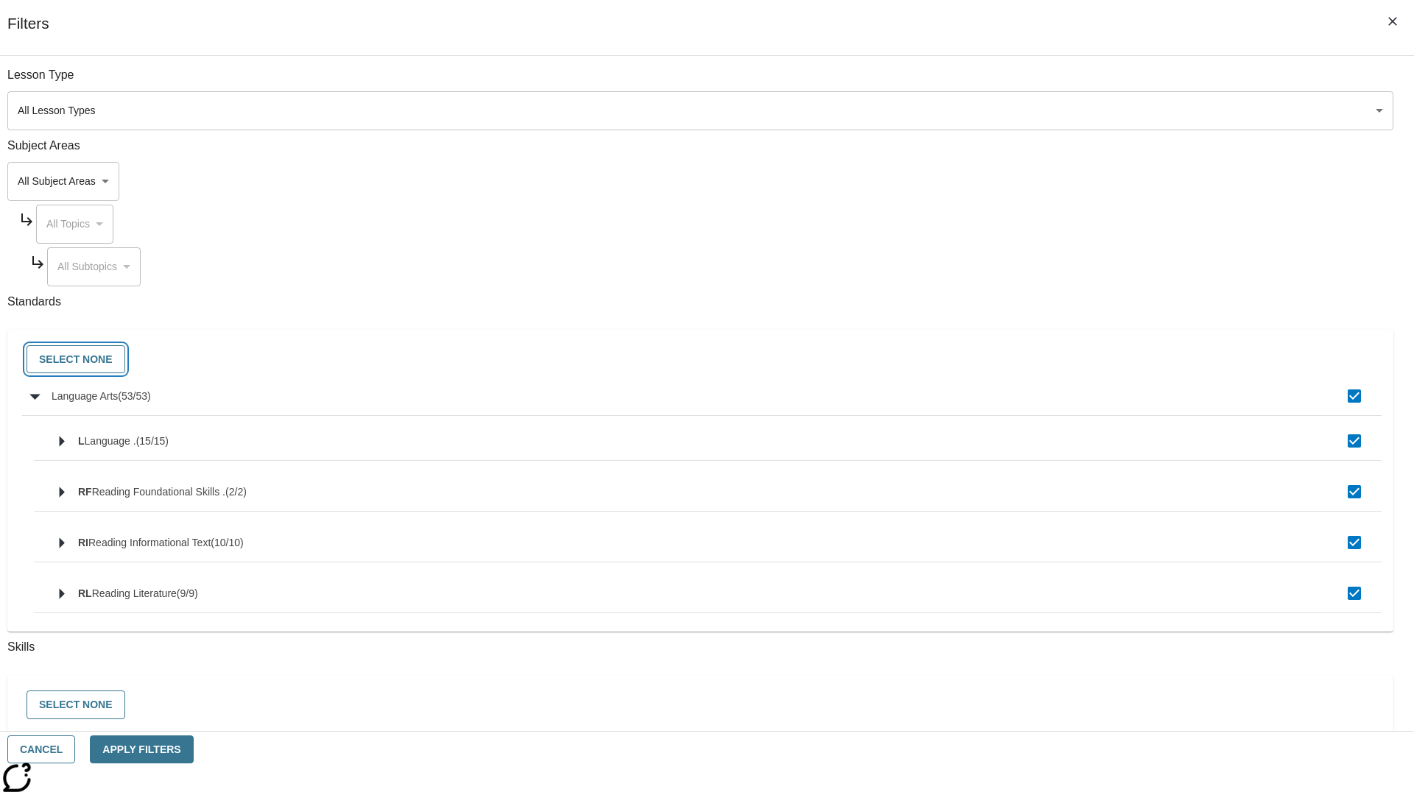
checkbox input "false"
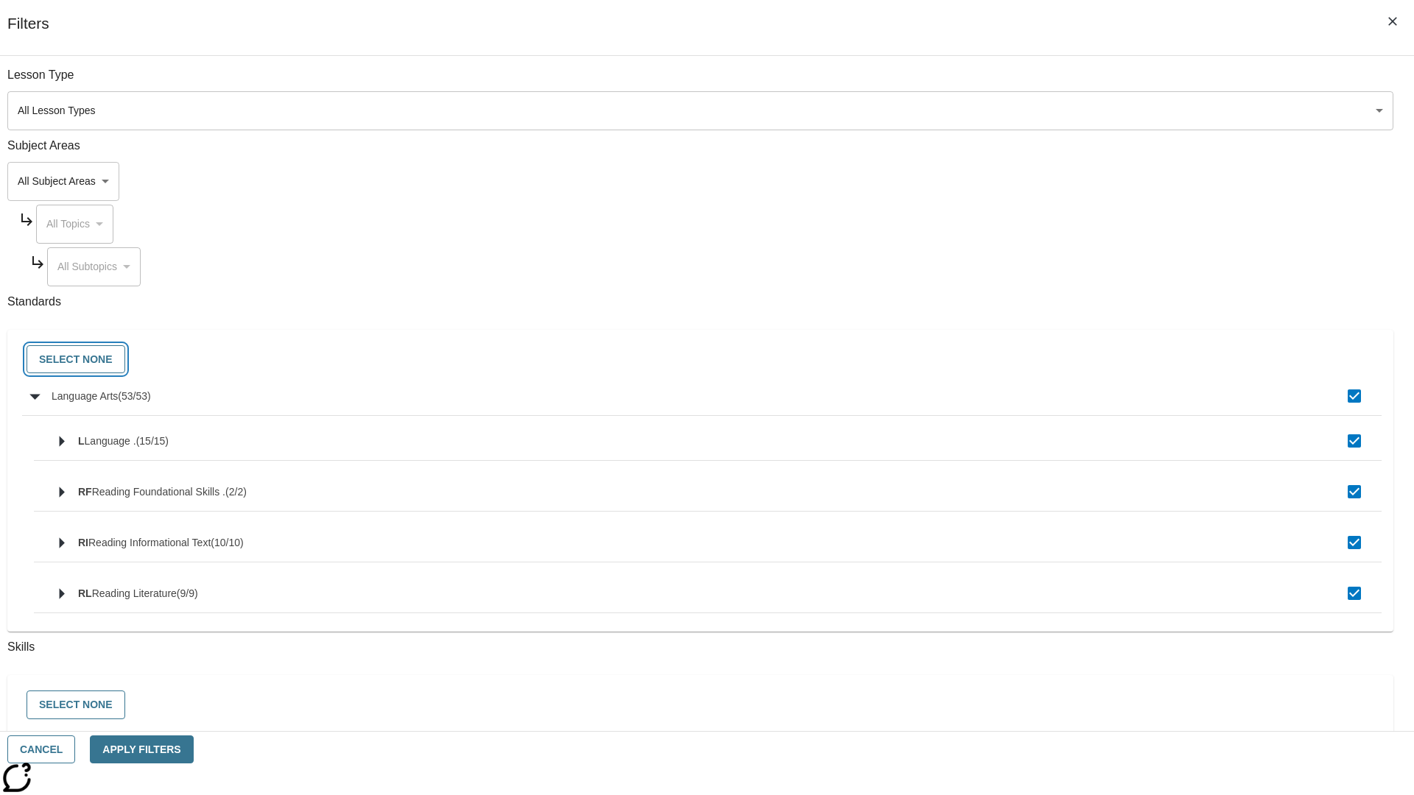
checkbox input "false"
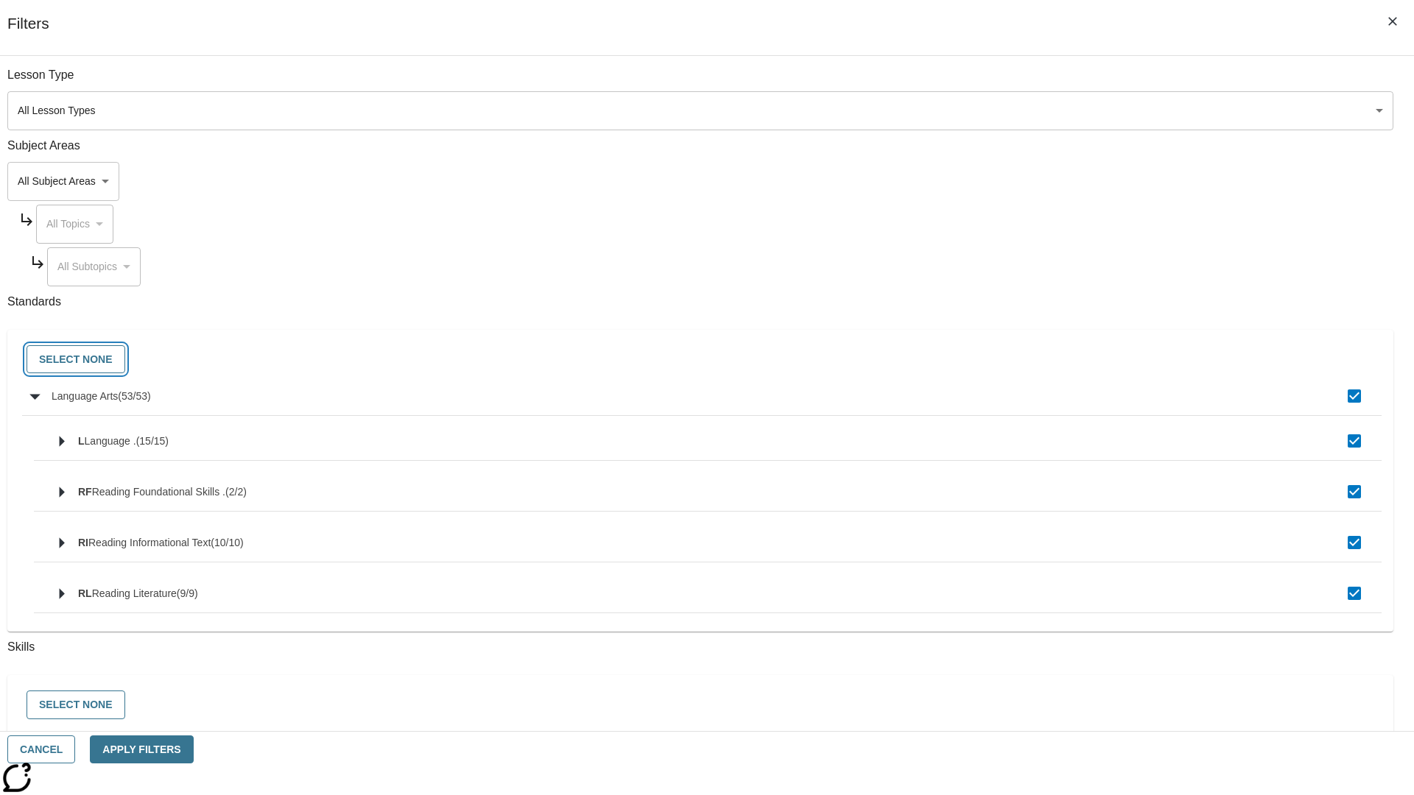
checkbox input "false"
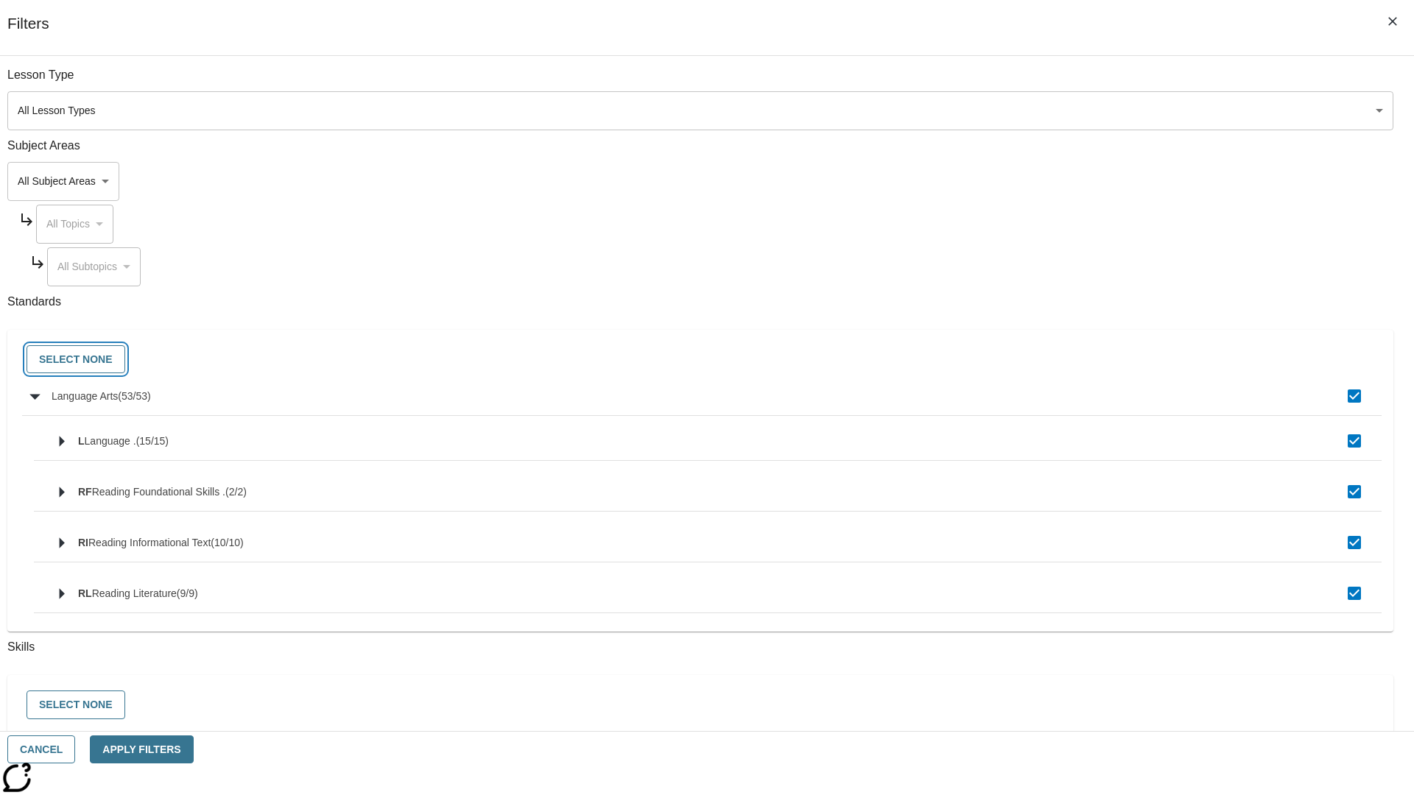
checkbox input "false"
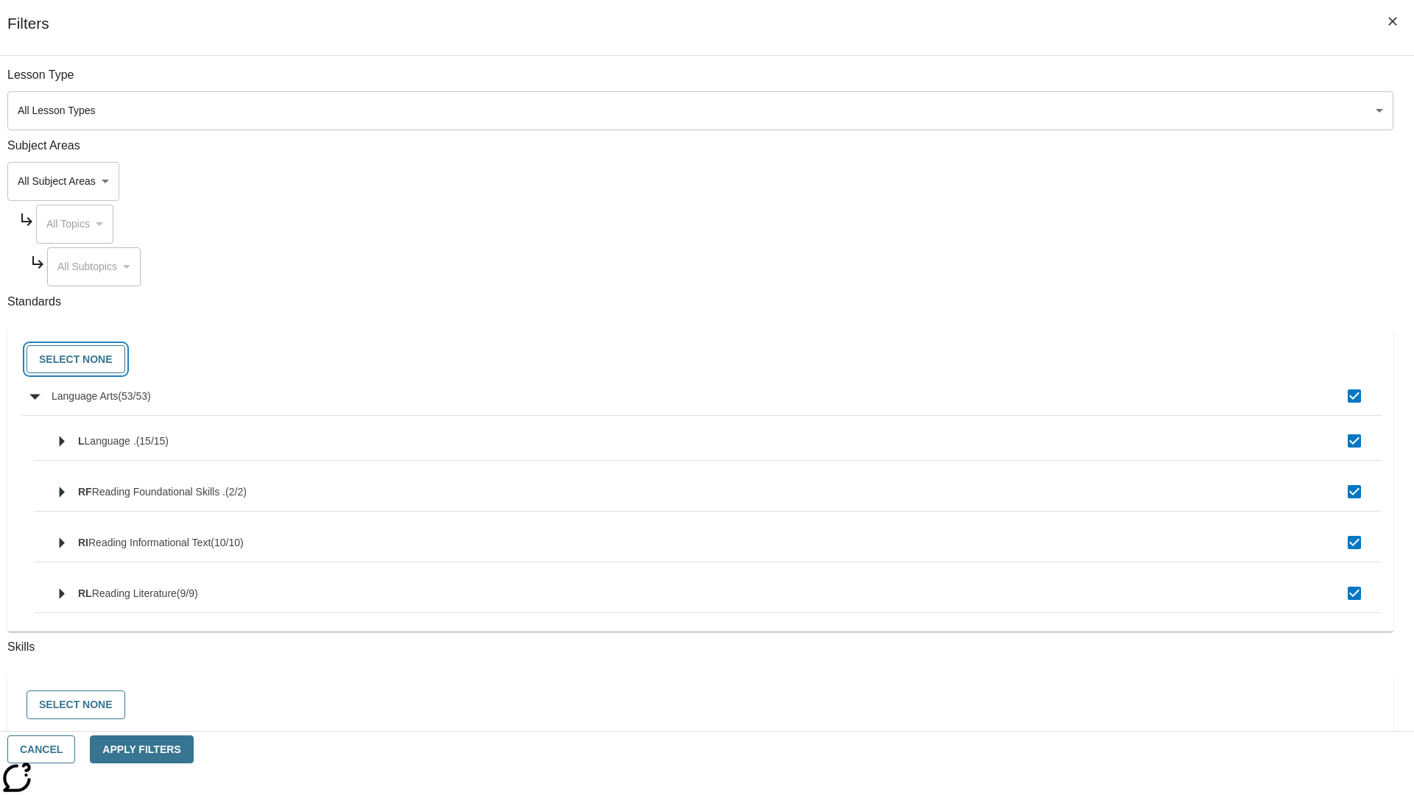
checkbox input "false"
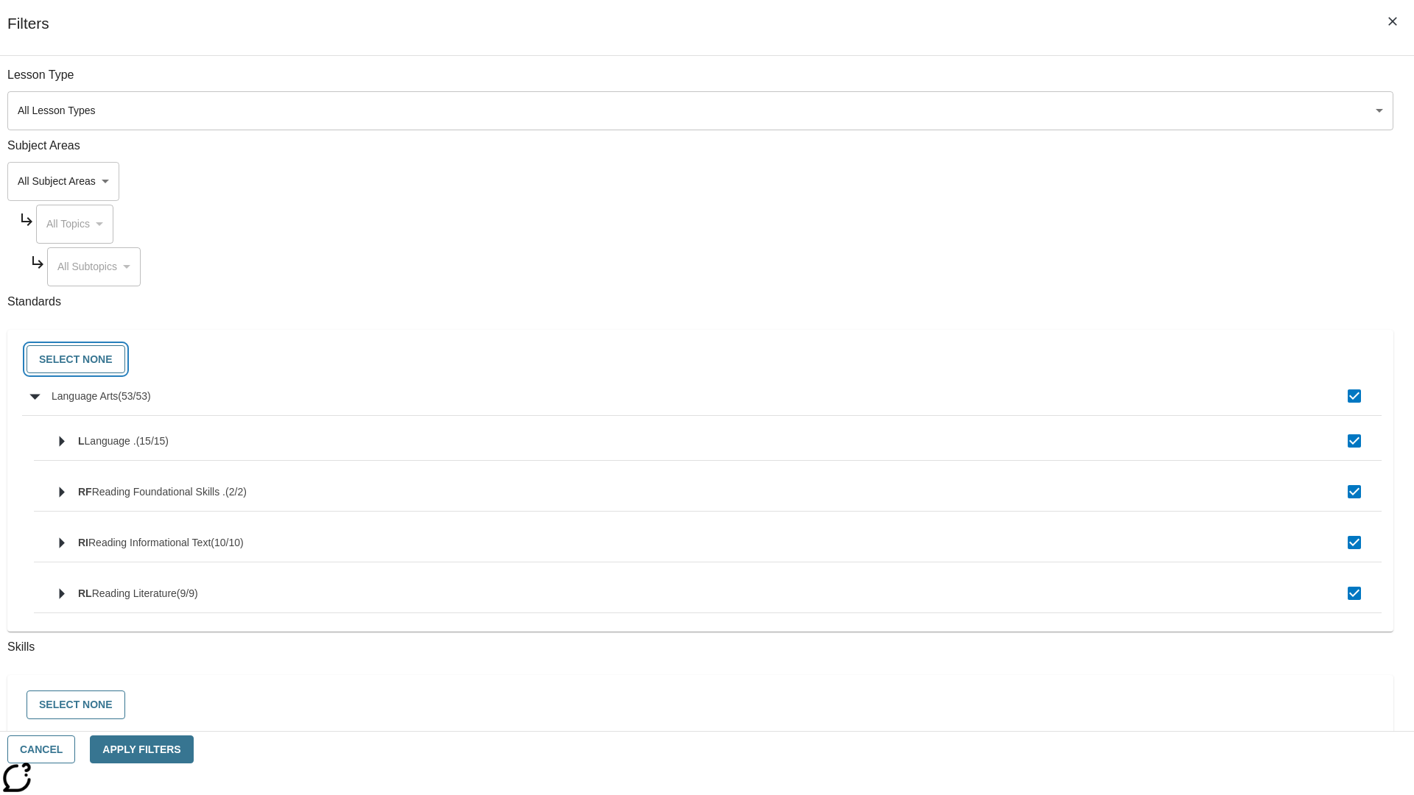
checkbox input "false"
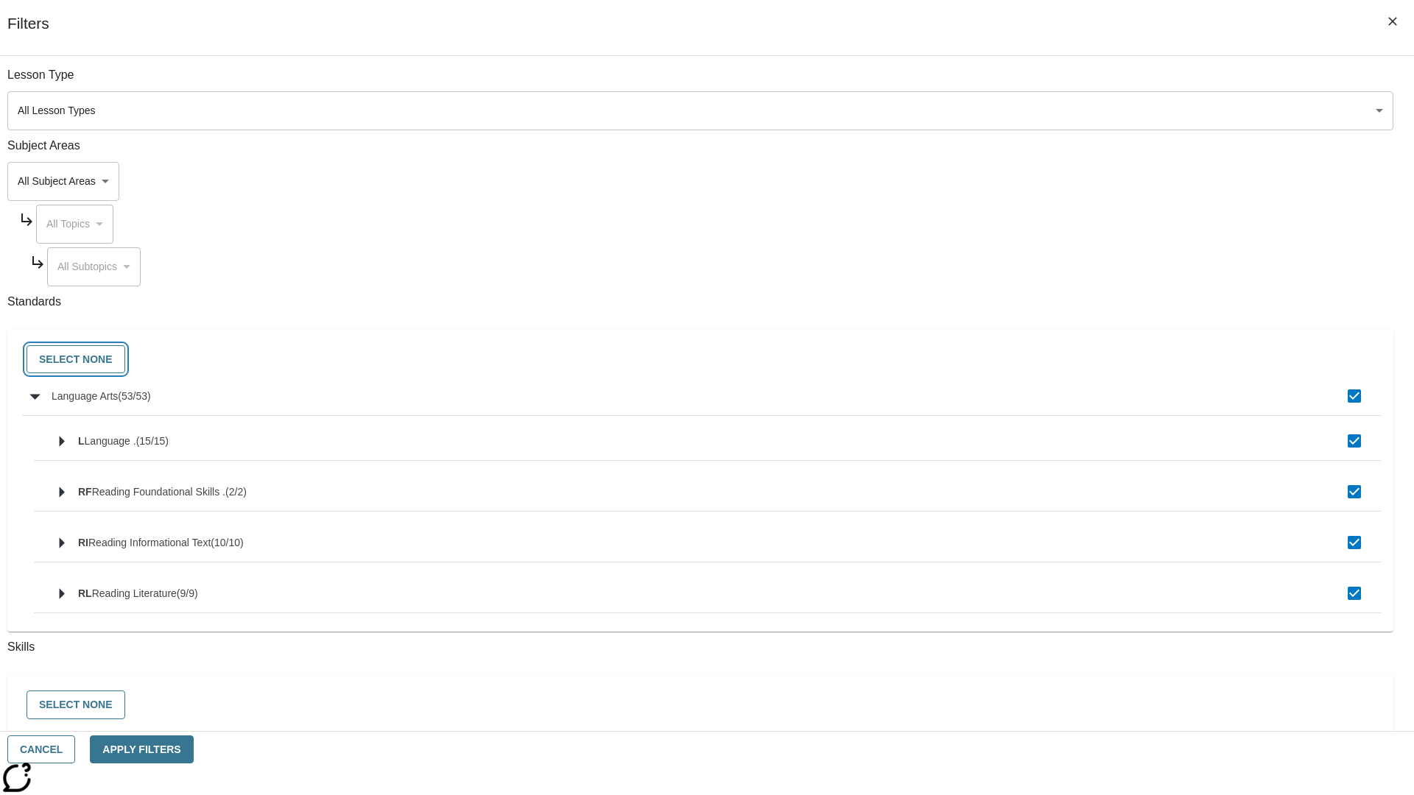
checkbox input "false"
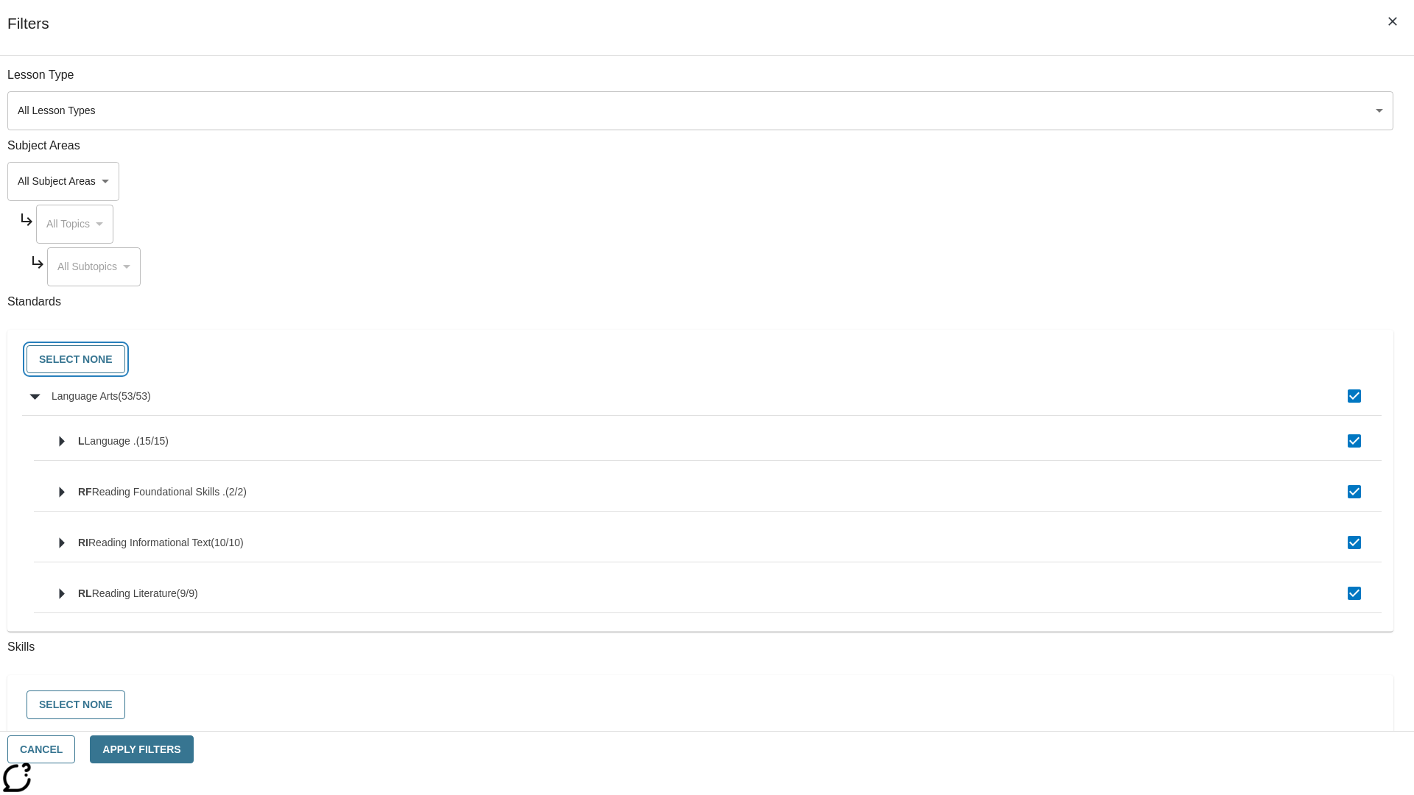
checkbox input "false"
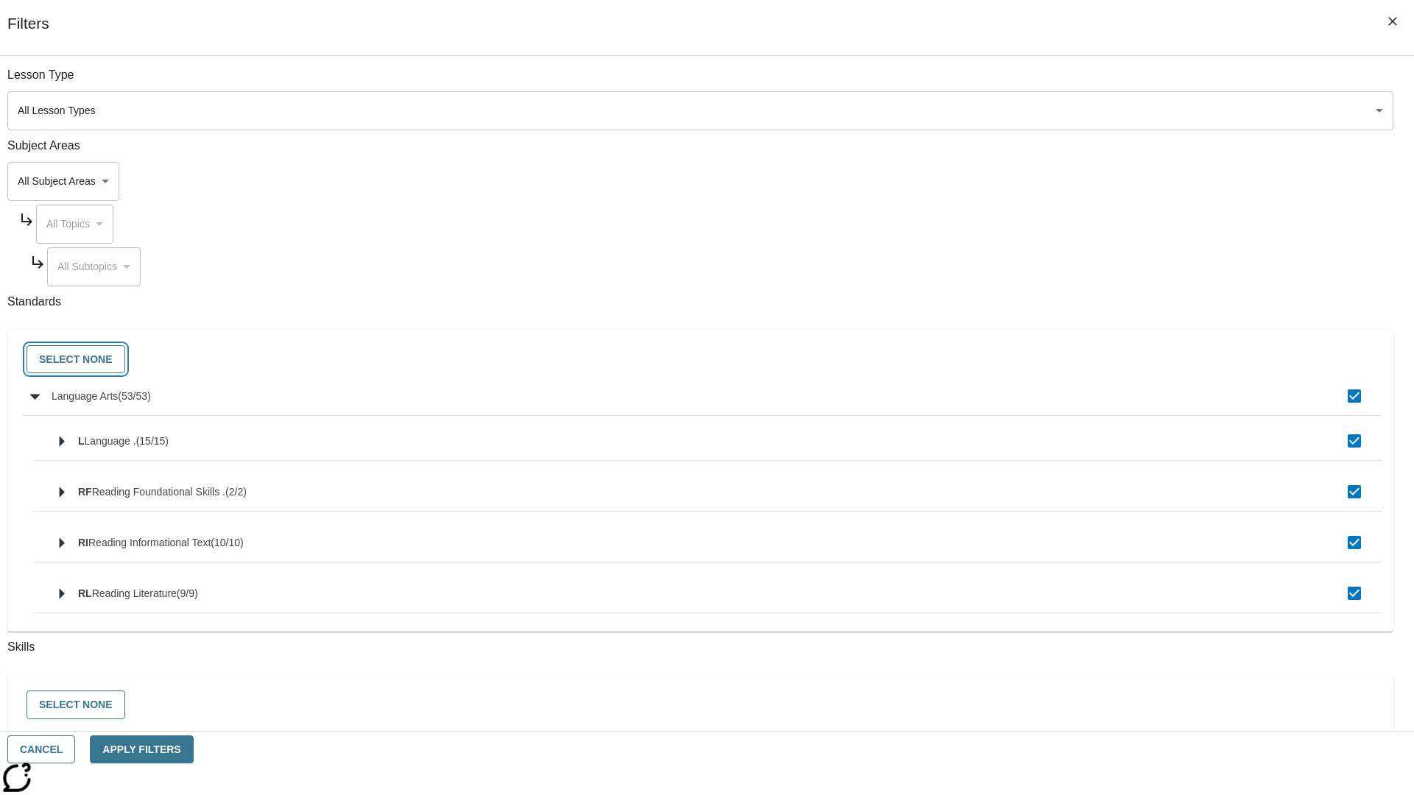
checkbox input "false"
click at [75, 750] on button "Cancel" at bounding box center [41, 750] width 68 height 29
click at [106, 20] on icon "Home" at bounding box center [113, 21] width 98 height 29
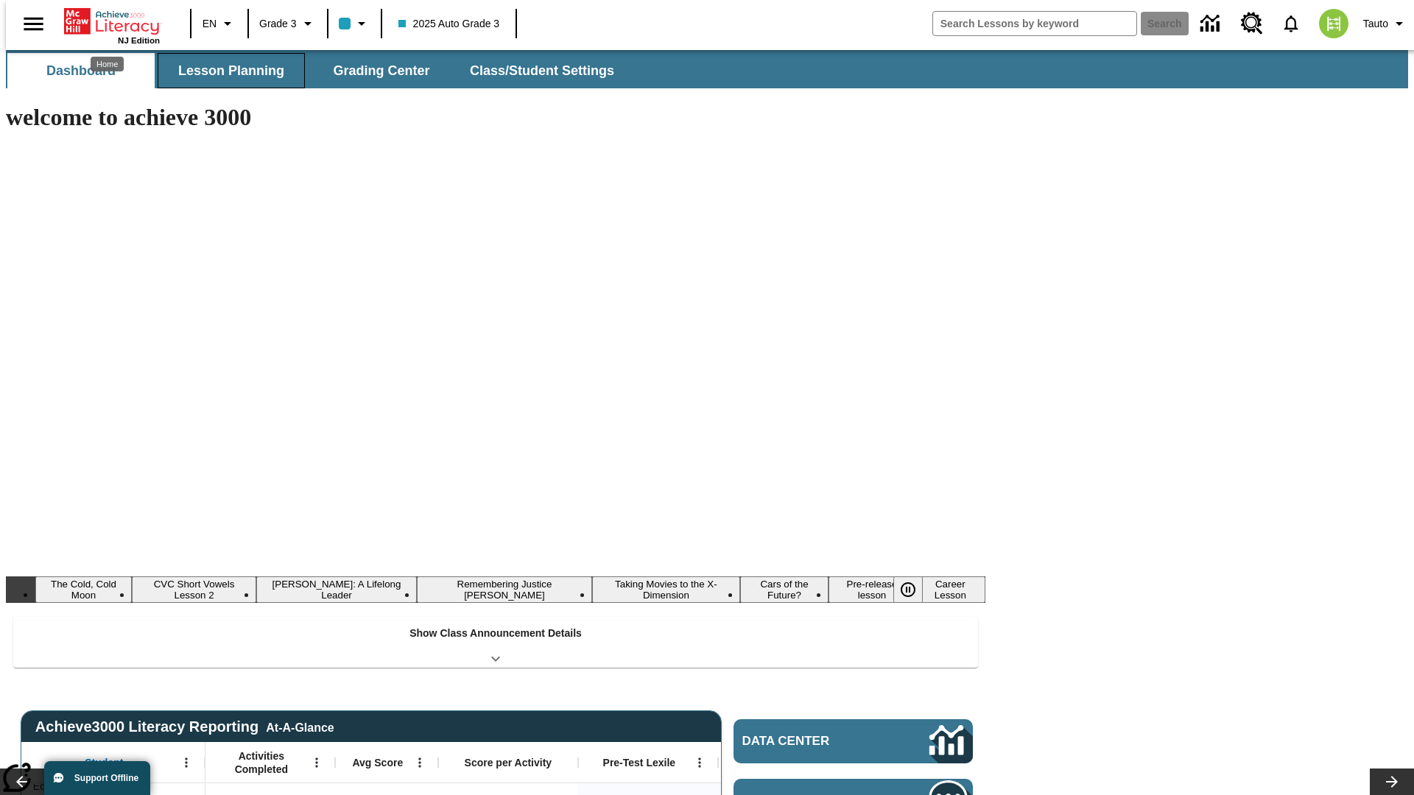
click at [225, 71] on button "Lesson Planning" at bounding box center [231, 70] width 147 height 35
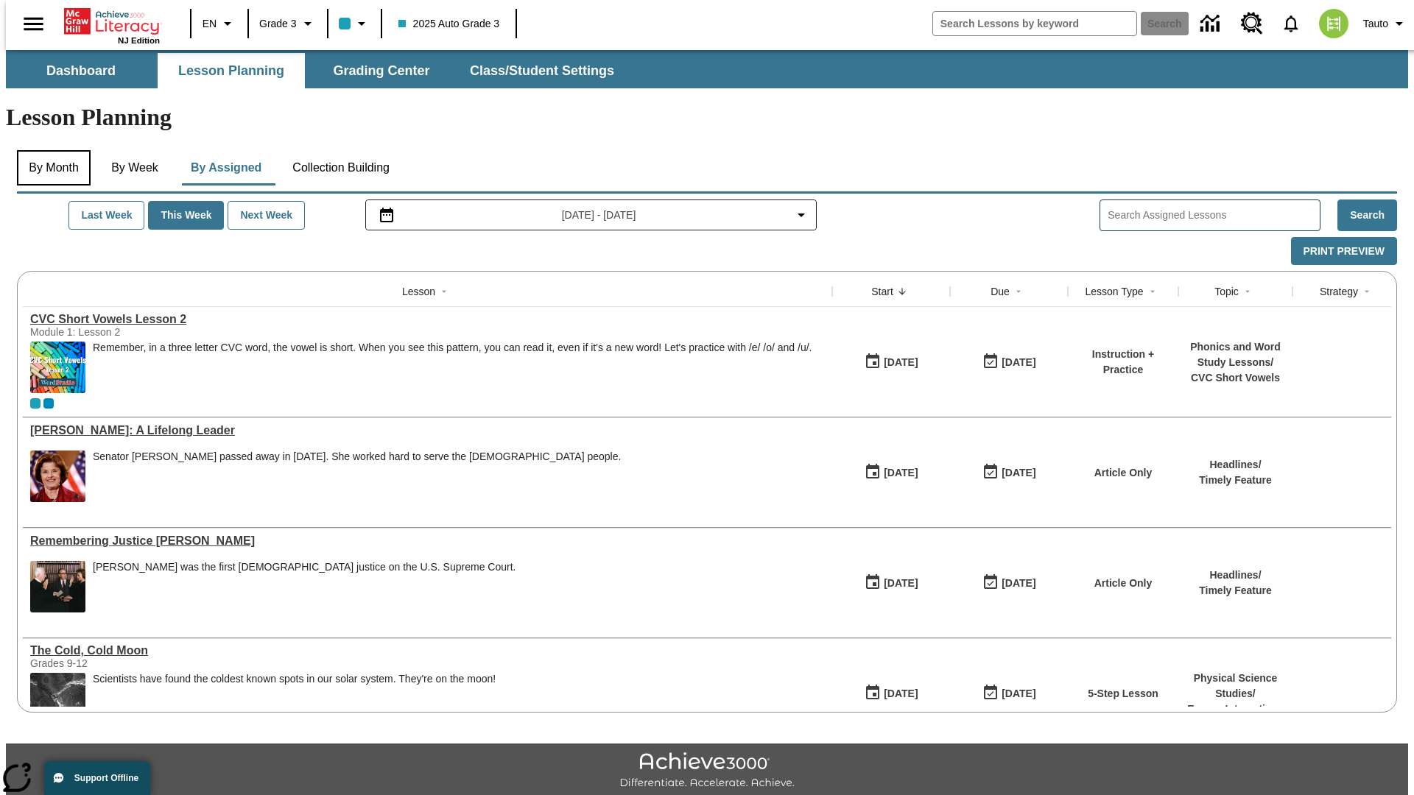
click at [49, 150] on button "By Month" at bounding box center [54, 167] width 74 height 35
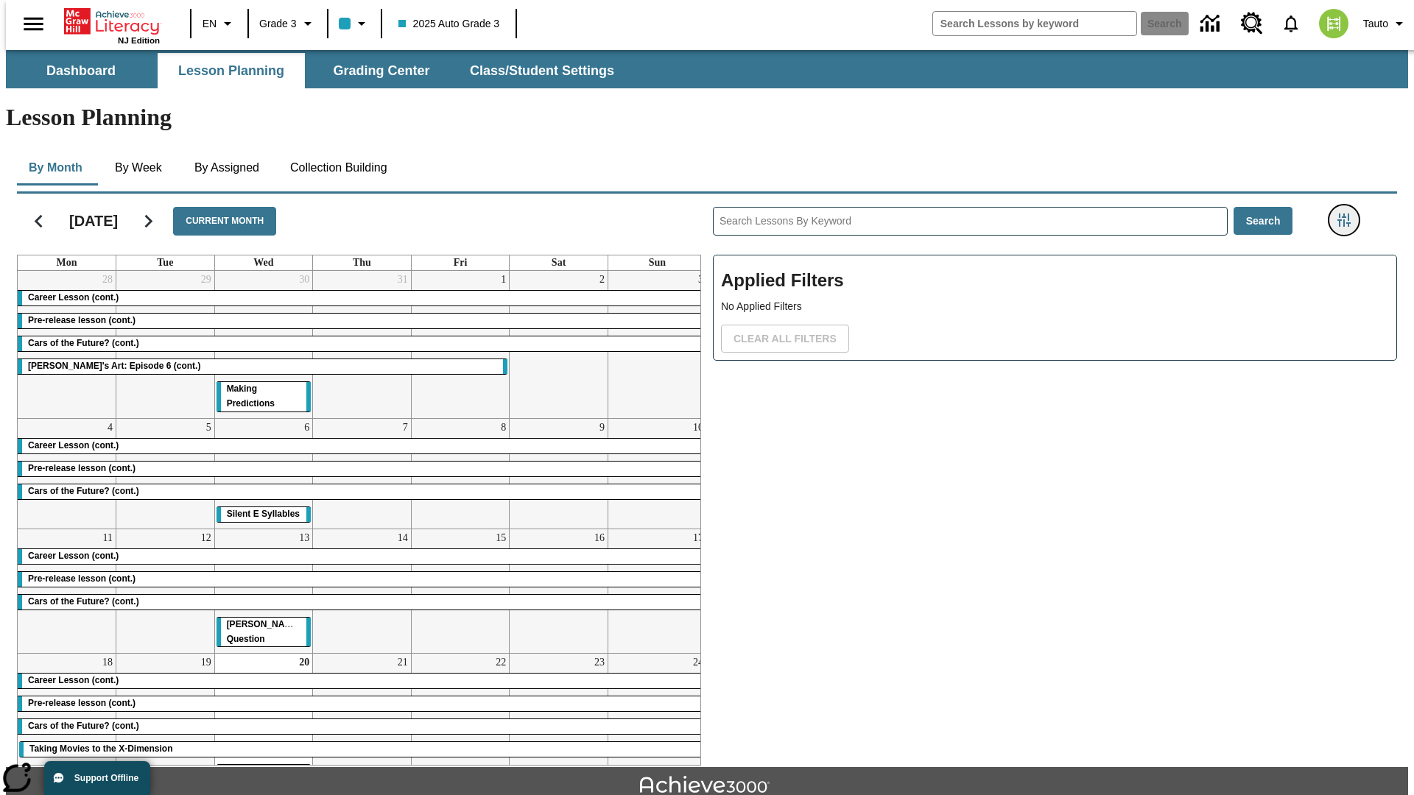
click at [1349, 214] on icon "Filters Side menu" at bounding box center [1343, 220] width 13 height 13
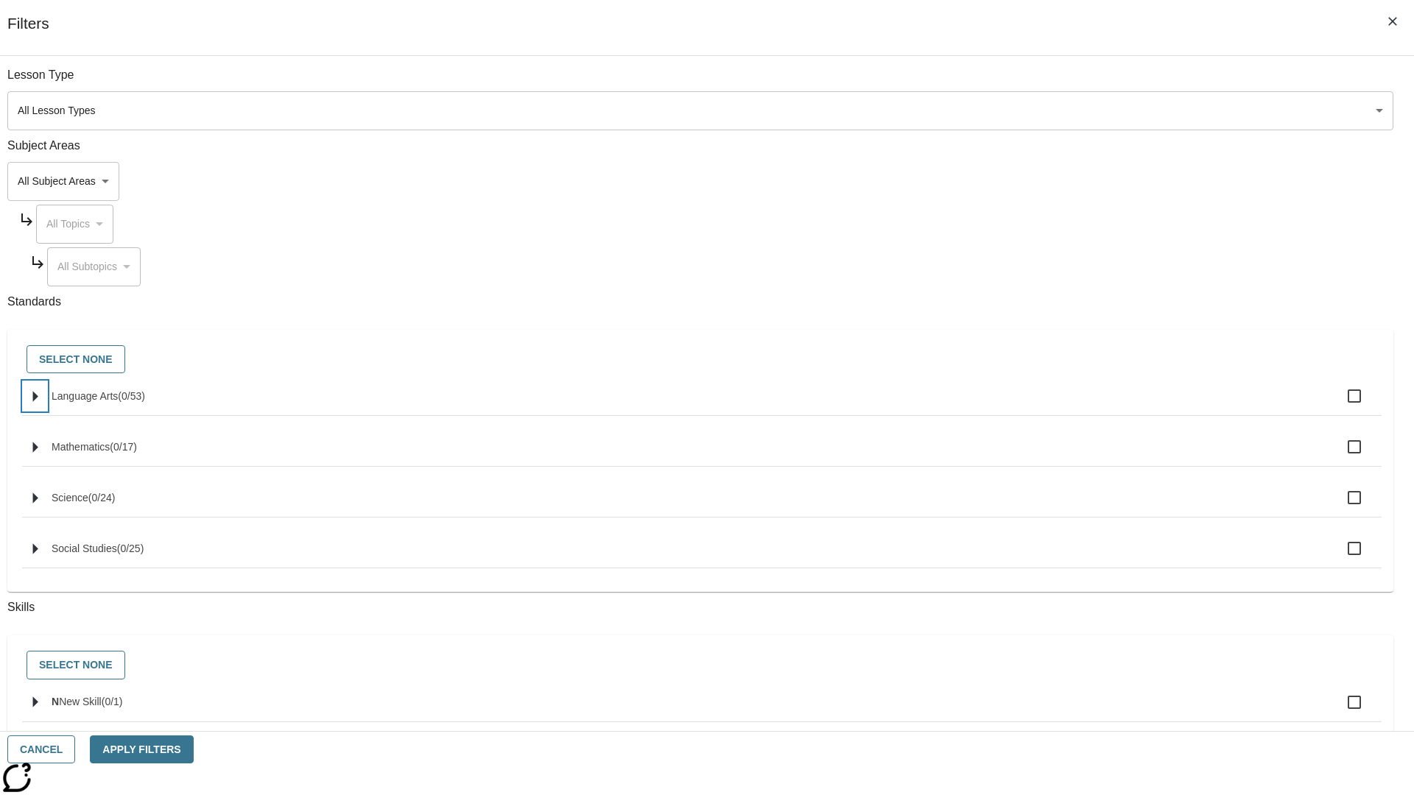
click at [38, 402] on icon "Select standards" at bounding box center [35, 396] width 5 height 11
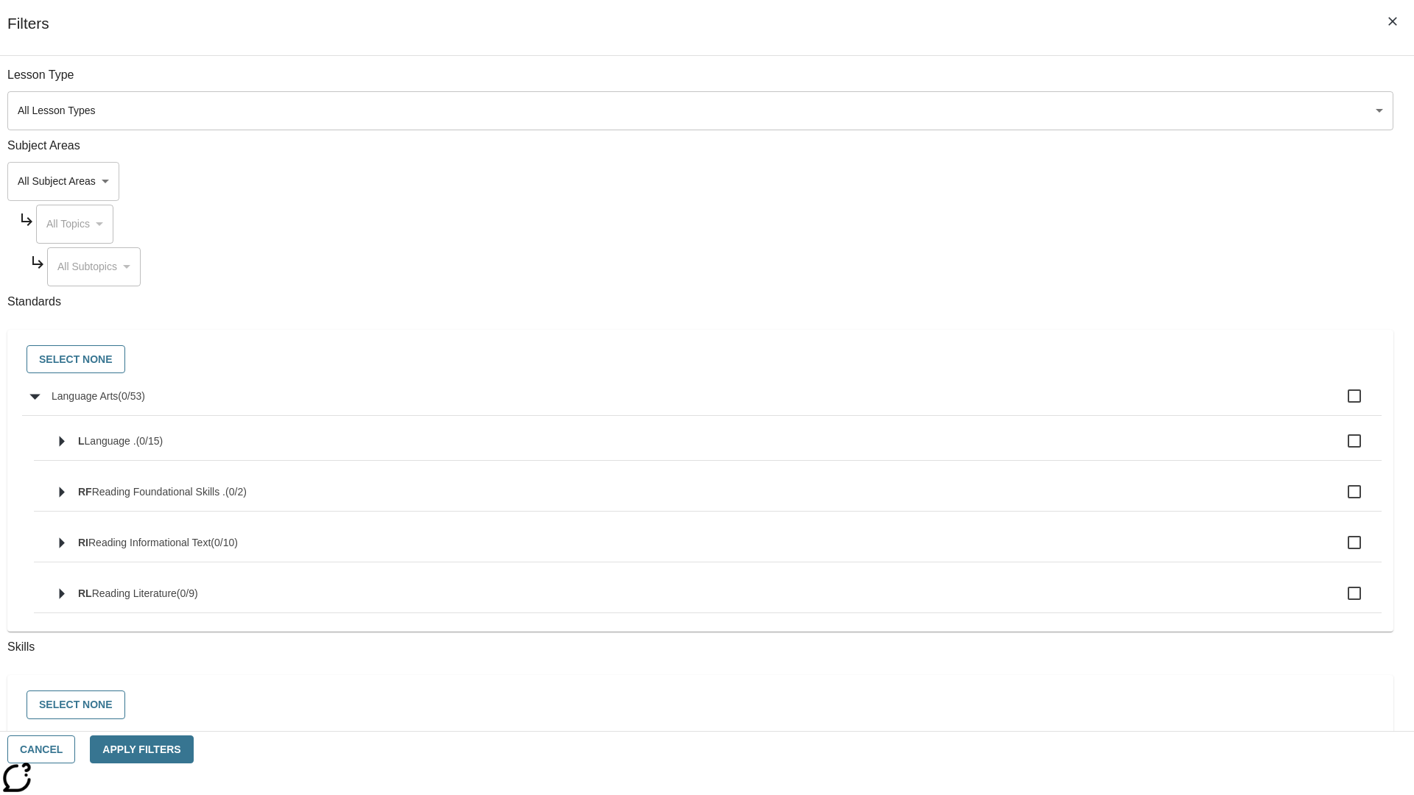
click at [1071, 404] on label "Language Arts ( 0 / 53 )" at bounding box center [711, 396] width 1318 height 31
click at [1339, 404] on input "Language Arts ( 0 / 53 )" at bounding box center [1354, 396] width 31 height 31
checkbox input "true"
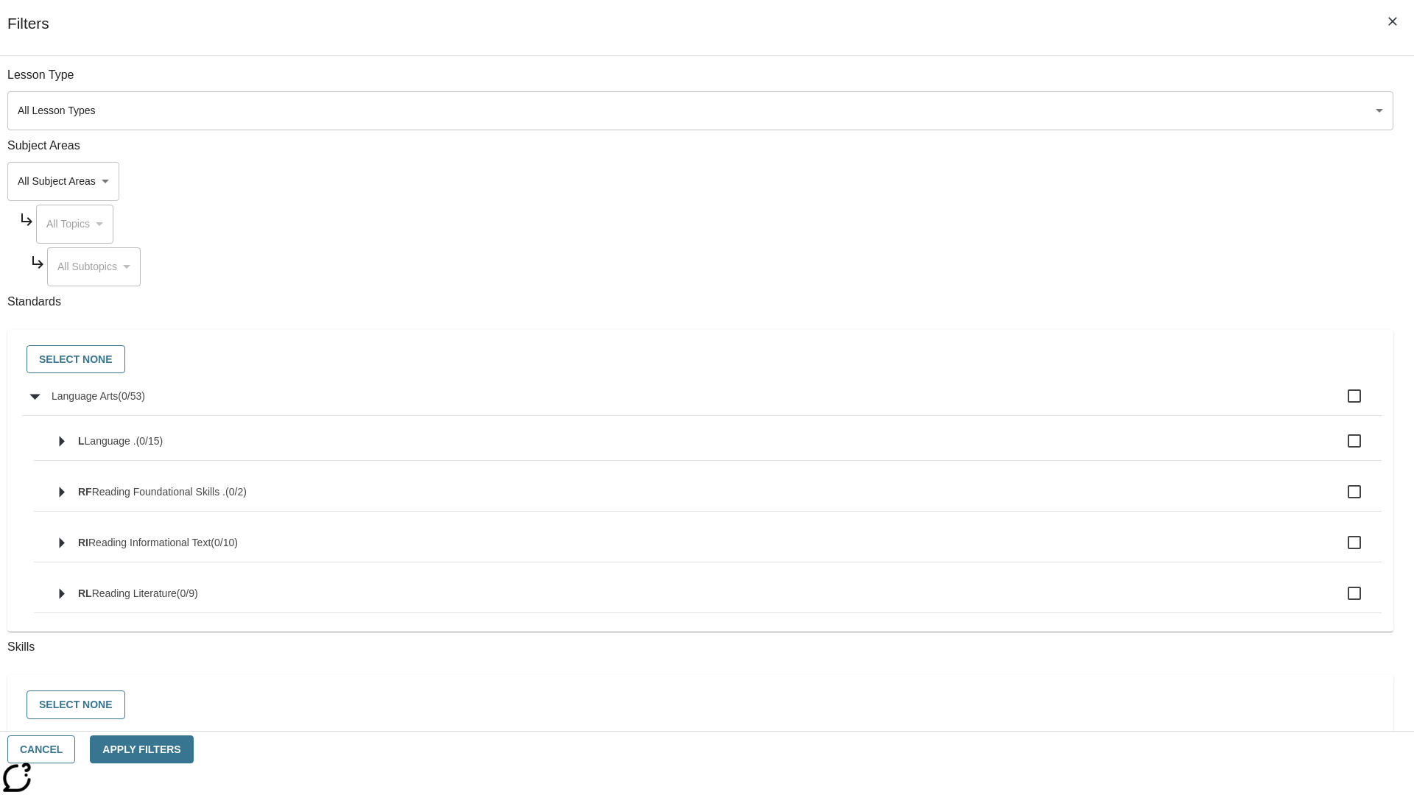
checkbox input "true"
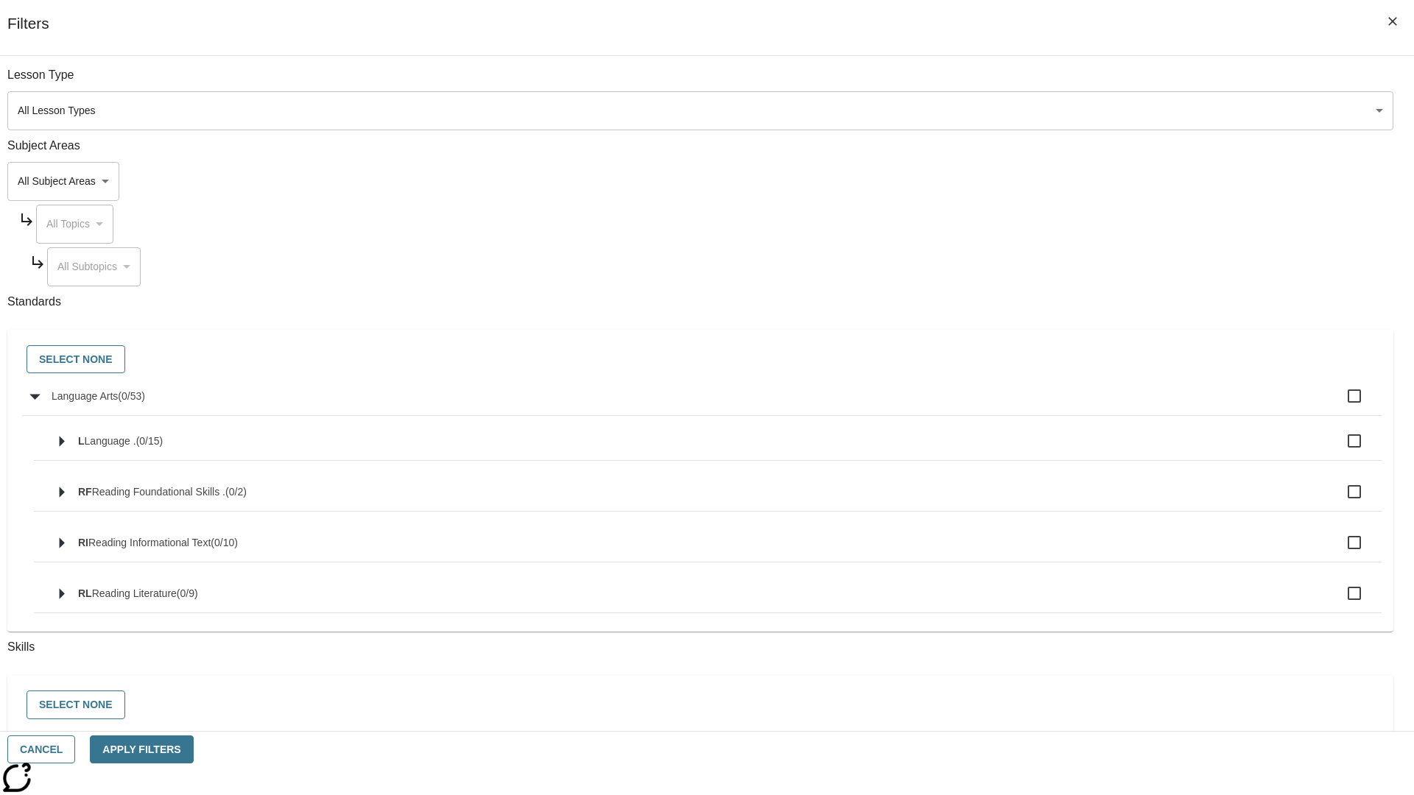
checkbox input "true"
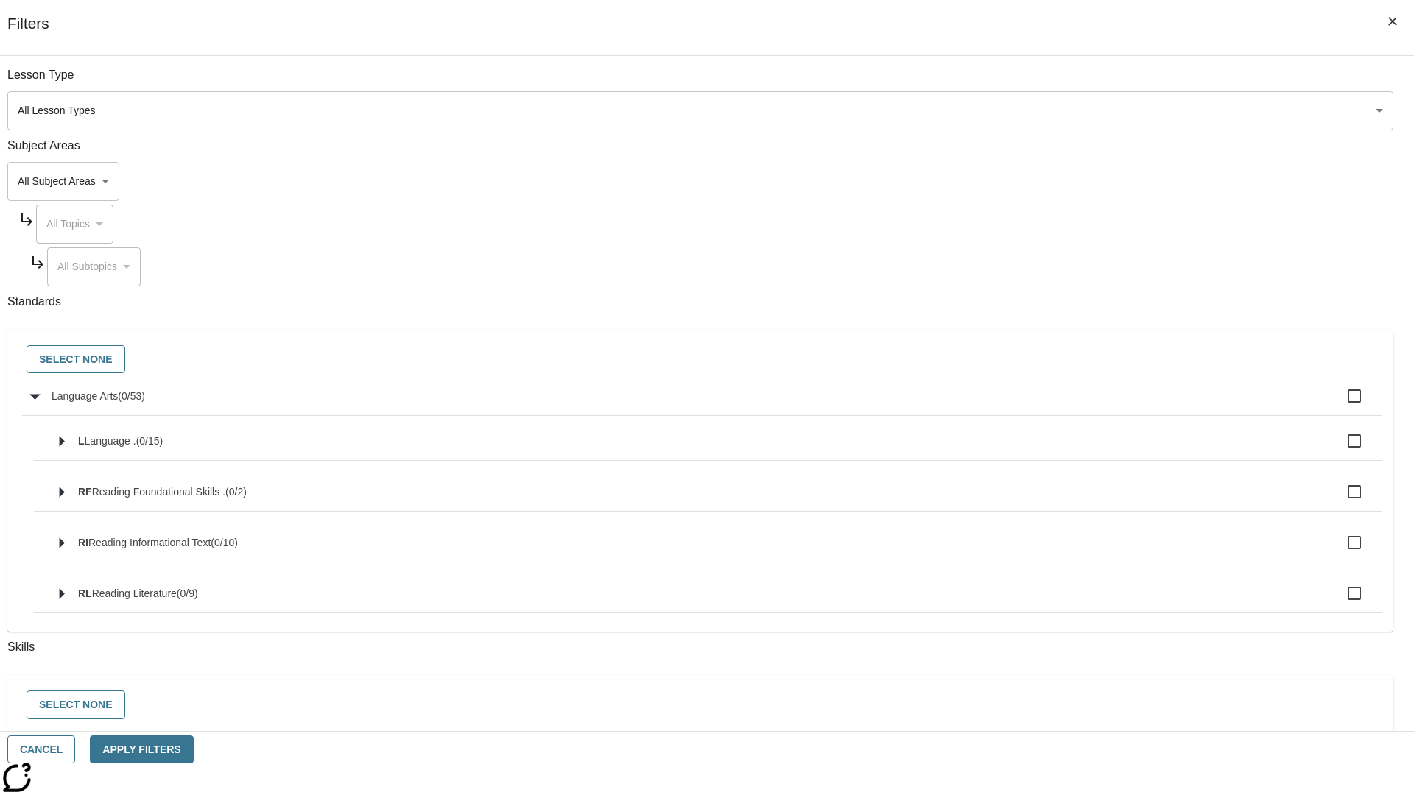
checkbox input "true"
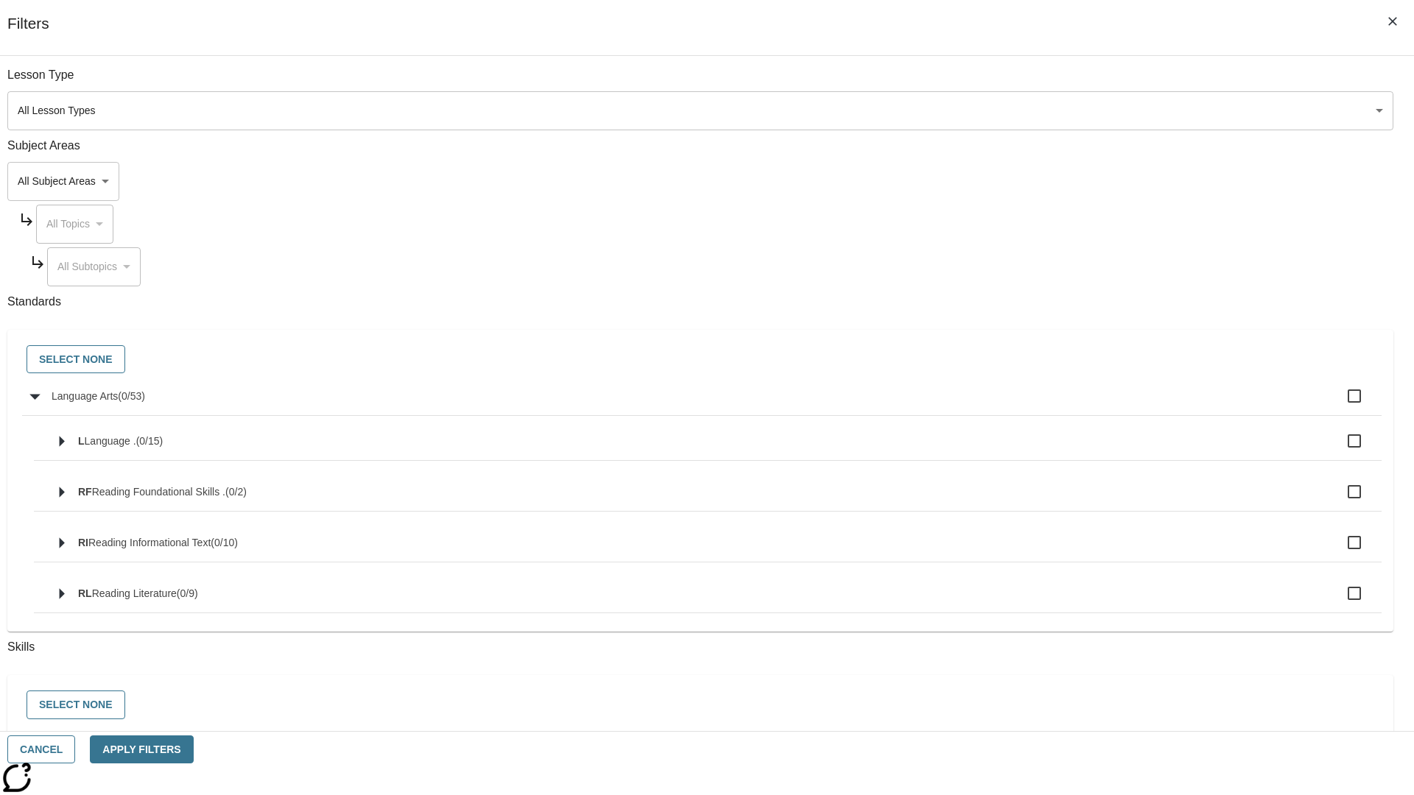
checkbox input "true"
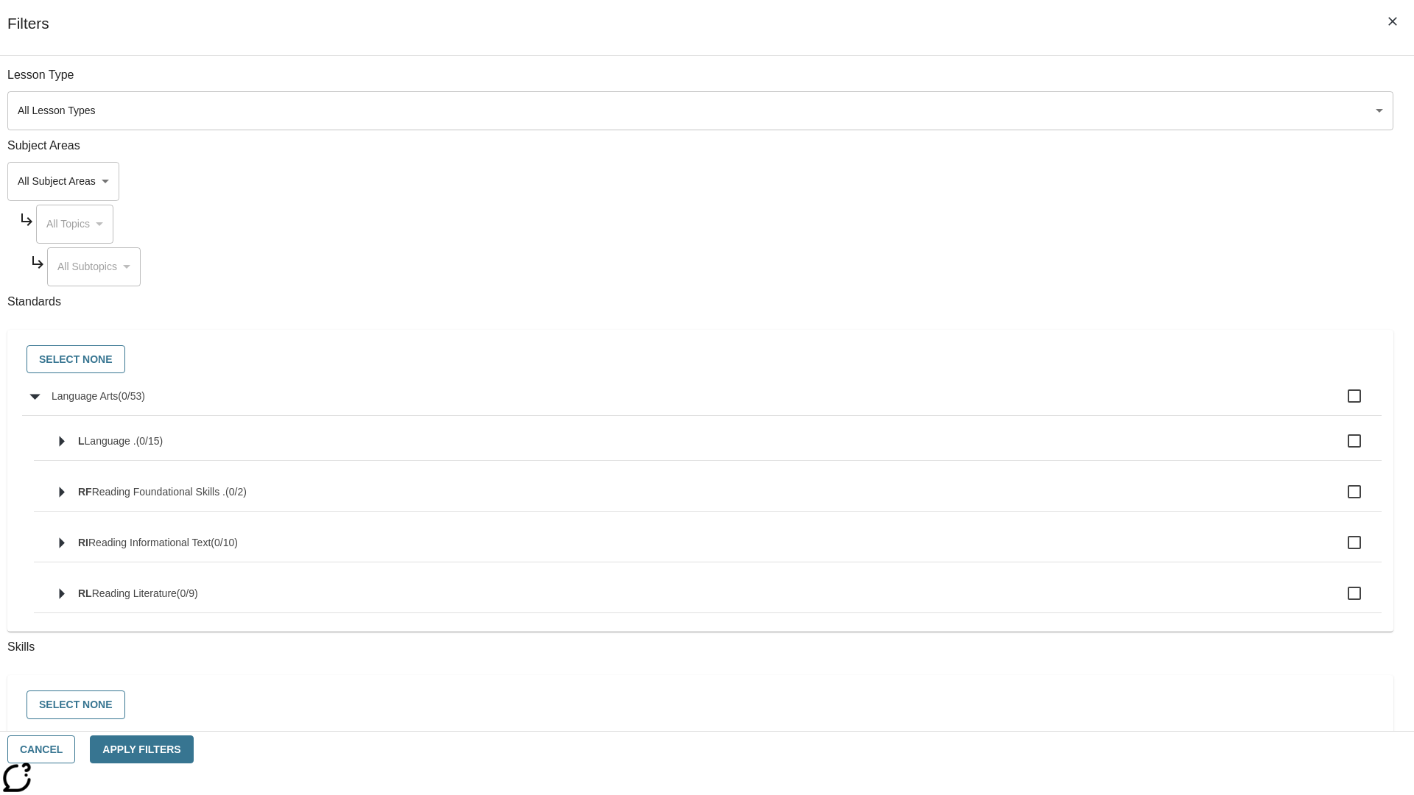
checkbox input "true"
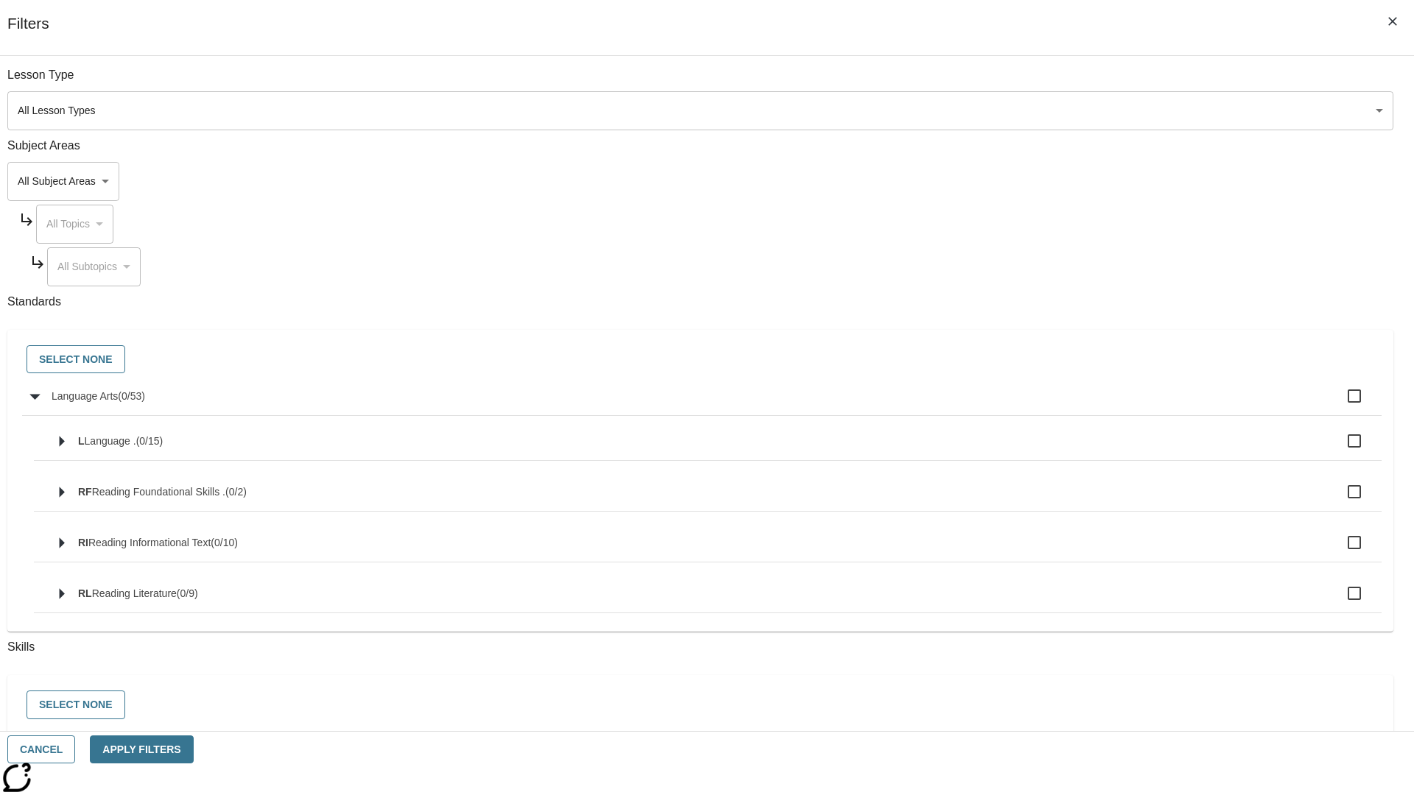
checkbox input "true"
click at [125, 360] on button "Select None" at bounding box center [76, 359] width 99 height 29
